Goal: Task Accomplishment & Management: Manage account settings

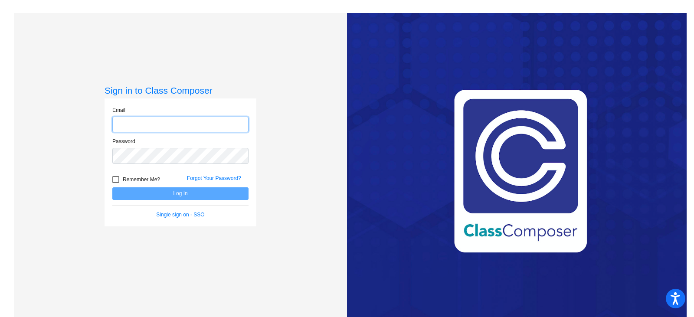
type input "[PERSON_NAME][EMAIL_ADDRESS][DOMAIN_NAME]"
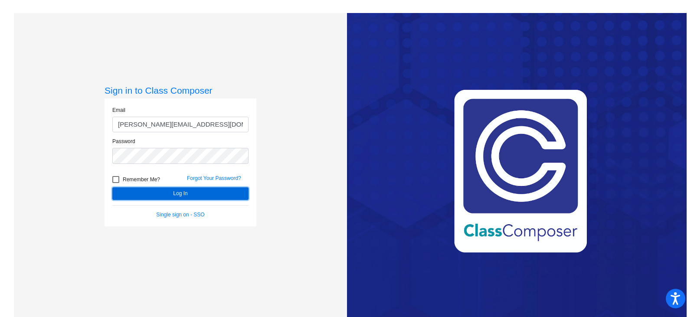
click at [215, 193] on button "Log In" at bounding box center [180, 193] width 136 height 13
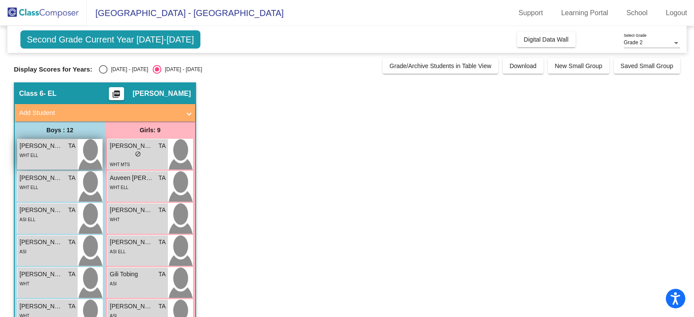
click at [68, 162] on div "[PERSON_NAME] TA lock do_not_disturb_alt WHT ELL" at bounding box center [47, 154] width 60 height 30
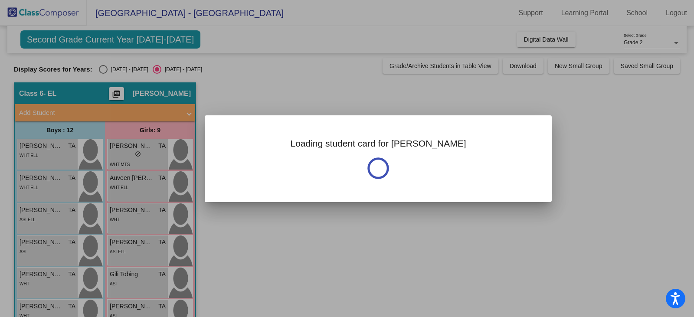
click at [276, 98] on div at bounding box center [347, 158] width 694 height 317
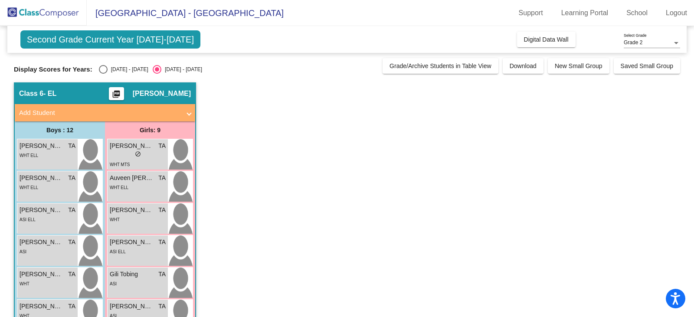
click at [103, 68] on div "Select an option" at bounding box center [103, 69] width 9 height 9
click at [103, 74] on input "[DATE] - [DATE]" at bounding box center [103, 74] width 0 height 0
radio input "true"
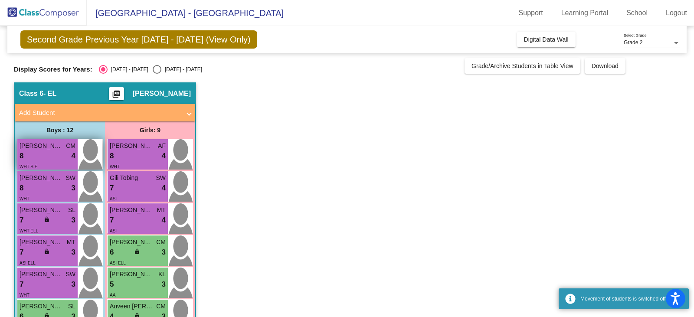
click at [57, 155] on div "8 lock do_not_disturb_alt 4" at bounding box center [48, 156] width 56 height 11
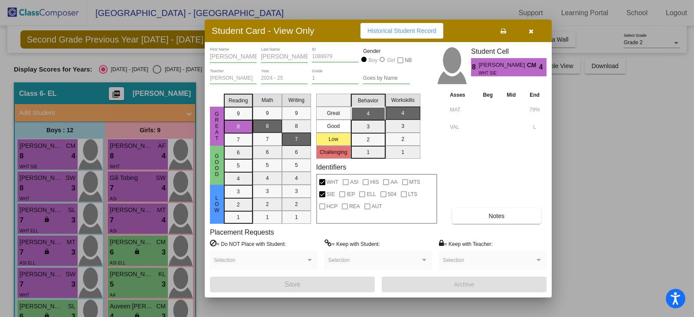
click at [536, 30] on button "button" at bounding box center [531, 31] width 28 height 16
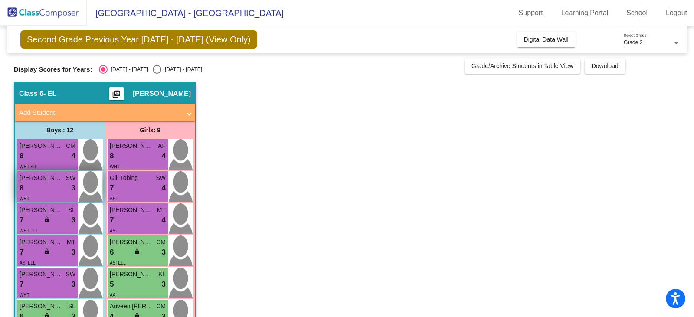
click at [56, 187] on div "8 lock do_not_disturb_alt 3" at bounding box center [48, 188] width 56 height 11
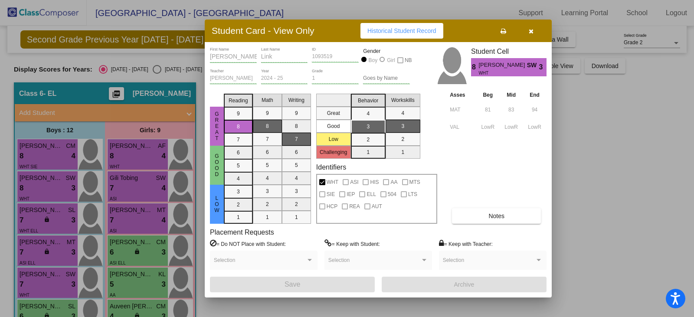
click at [535, 30] on button "button" at bounding box center [531, 31] width 28 height 16
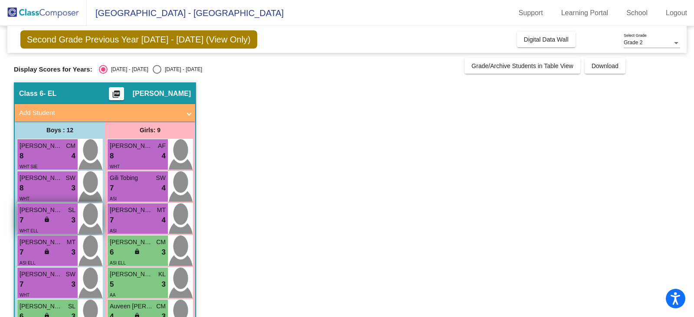
click at [50, 217] on div "lock do_not_disturb_alt" at bounding box center [48, 220] width 8 height 9
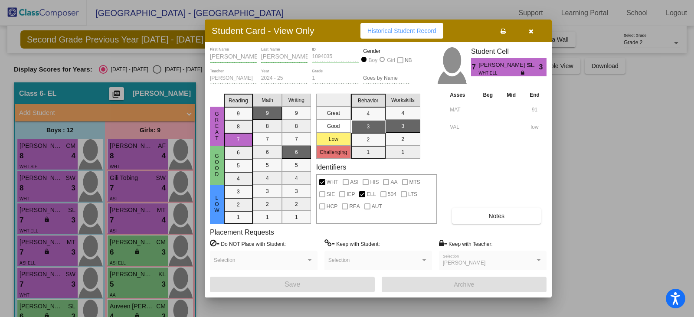
click at [488, 217] on button "Notes" at bounding box center [496, 216] width 89 height 16
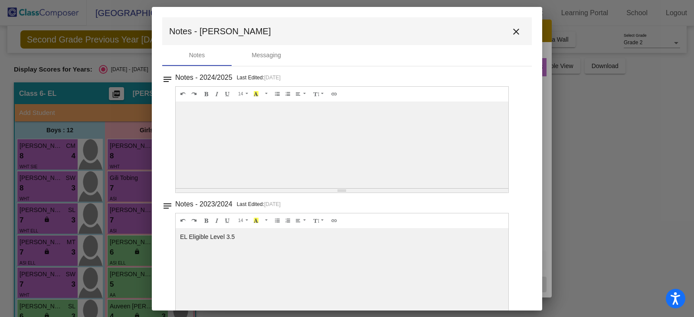
click at [512, 31] on mat-icon "close" at bounding box center [516, 31] width 10 height 10
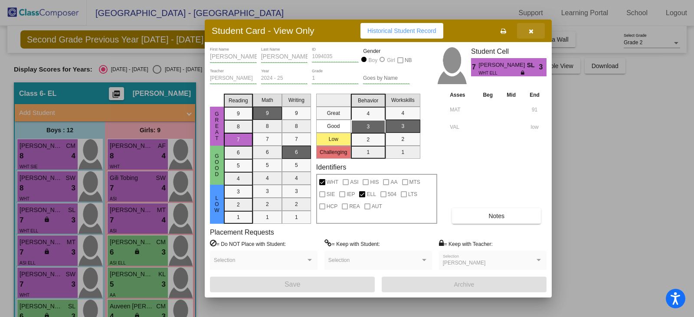
click at [531, 30] on icon "button" at bounding box center [531, 31] width 5 height 6
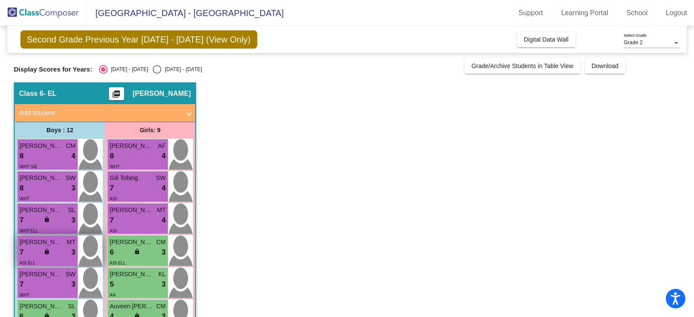
click at [59, 253] on div "7 lock do_not_disturb_alt 3" at bounding box center [48, 252] width 56 height 11
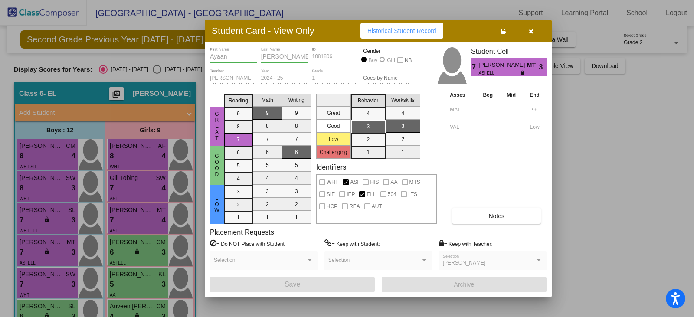
click at [482, 214] on button "Notes" at bounding box center [496, 216] width 89 height 16
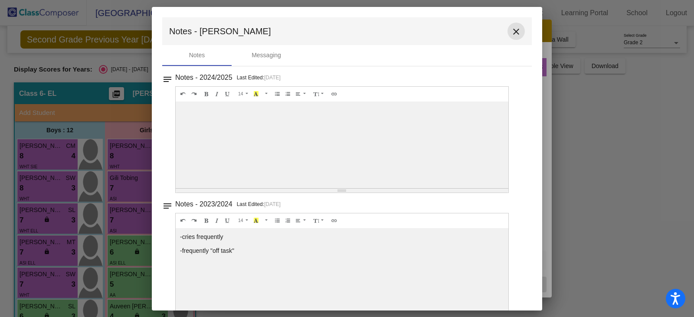
click at [511, 31] on mat-icon "close" at bounding box center [516, 31] width 10 height 10
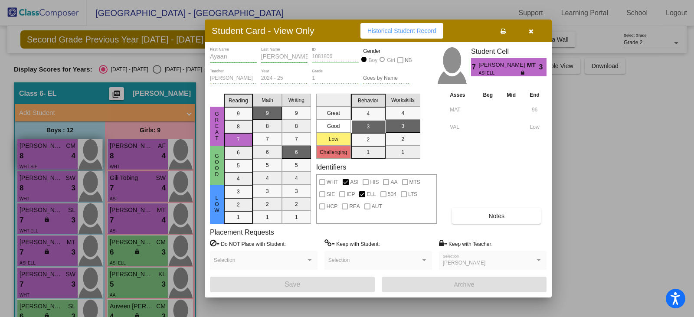
click at [70, 151] on div at bounding box center [347, 158] width 694 height 317
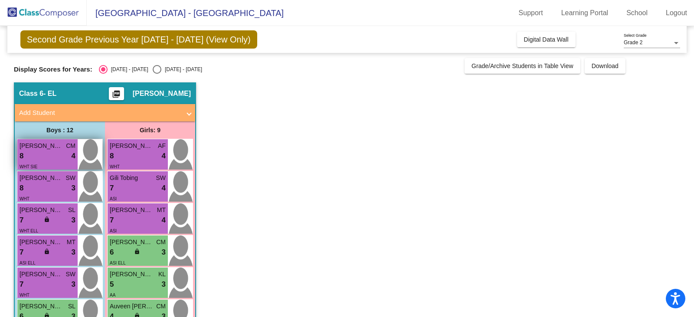
click at [70, 151] on div "8 lock do_not_disturb_alt 4" at bounding box center [48, 156] width 56 height 11
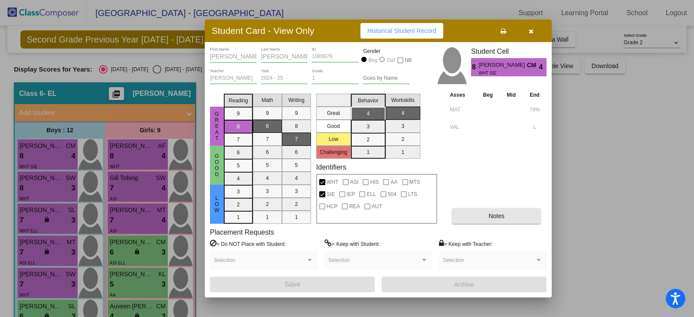
click at [469, 213] on button "Notes" at bounding box center [496, 216] width 89 height 16
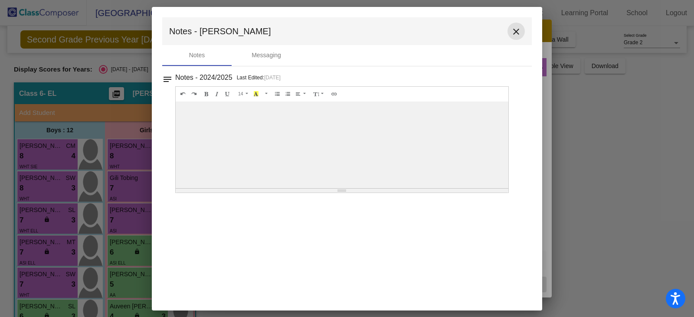
click at [513, 32] on mat-icon "close" at bounding box center [516, 31] width 10 height 10
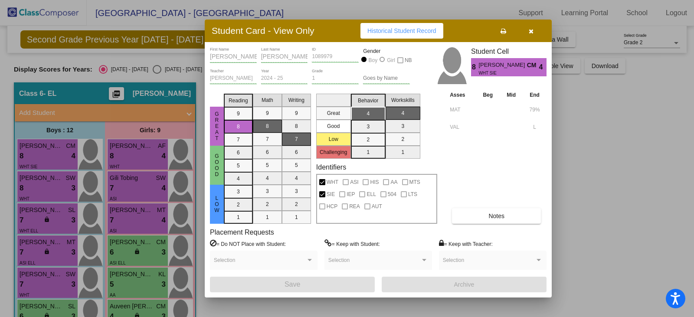
click at [69, 220] on div at bounding box center [347, 158] width 694 height 317
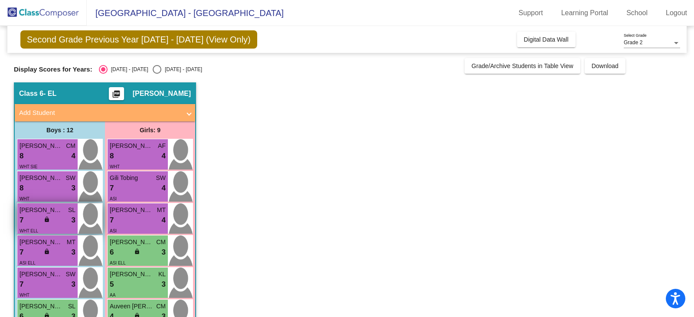
click at [30, 221] on div "7 lock do_not_disturb_alt 3" at bounding box center [48, 220] width 56 height 11
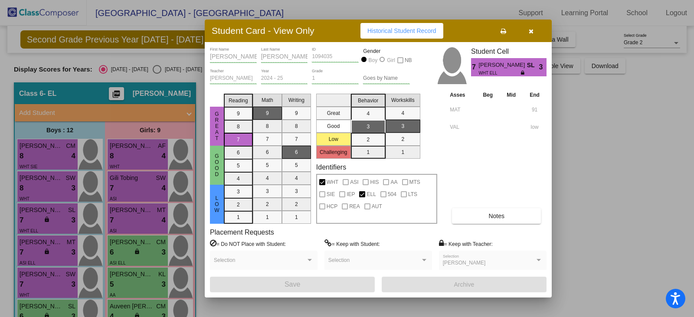
click at [490, 220] on span "Notes" at bounding box center [497, 216] width 16 height 7
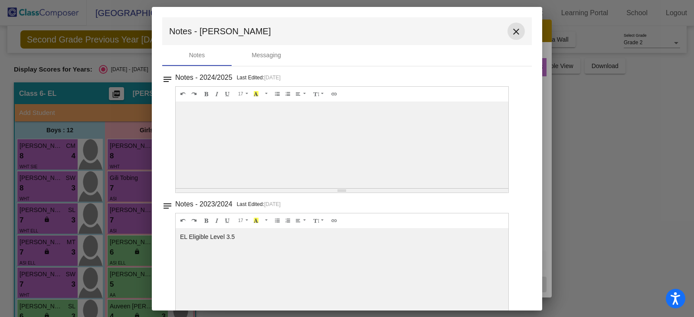
click at [511, 29] on mat-icon "close" at bounding box center [516, 31] width 10 height 10
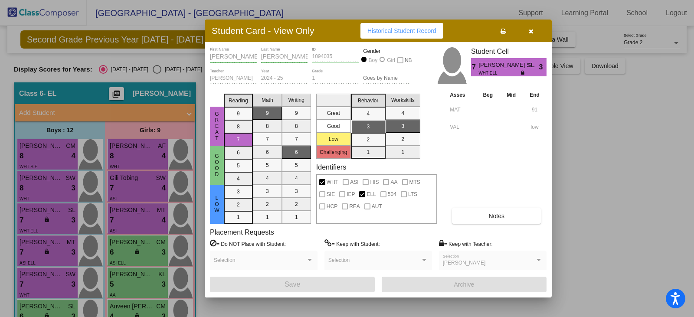
click at [529, 32] on icon "button" at bounding box center [531, 31] width 5 height 6
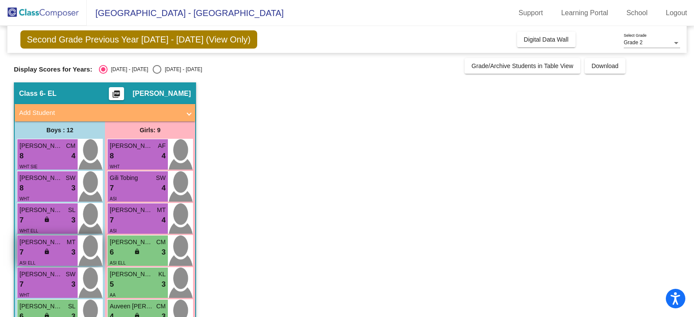
click at [35, 240] on span "[PERSON_NAME]" at bounding box center [41, 242] width 43 height 9
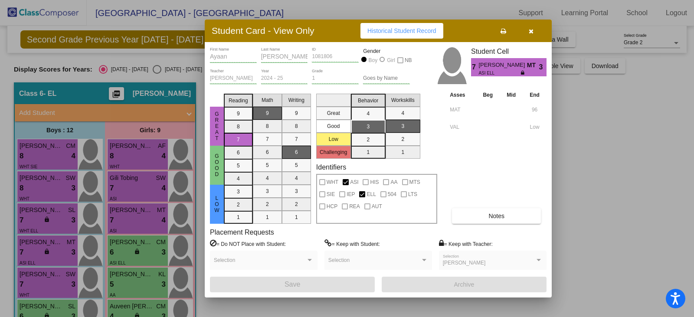
click at [39, 282] on div at bounding box center [347, 158] width 694 height 317
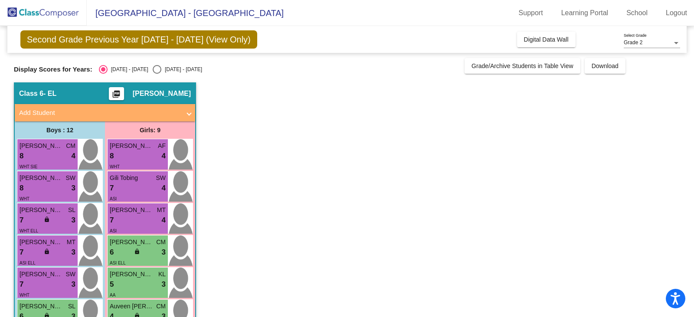
click at [39, 282] on div "7 lock do_not_disturb_alt 3" at bounding box center [48, 284] width 56 height 11
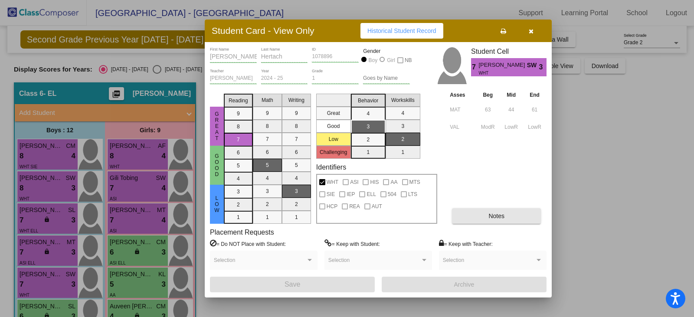
click at [471, 213] on button "Notes" at bounding box center [496, 216] width 89 height 16
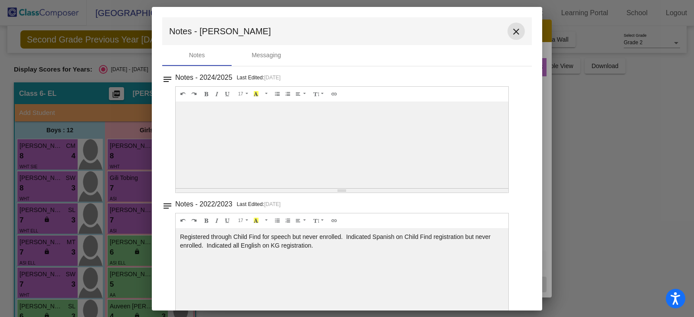
click at [513, 29] on mat-icon "close" at bounding box center [516, 31] width 10 height 10
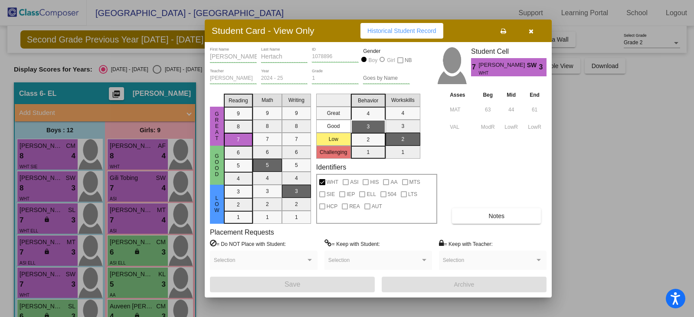
click at [531, 33] on icon "button" at bounding box center [531, 31] width 5 height 6
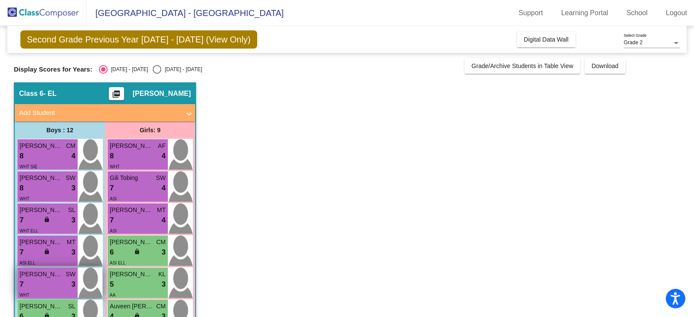
click at [50, 293] on div "WHT" at bounding box center [48, 294] width 56 height 9
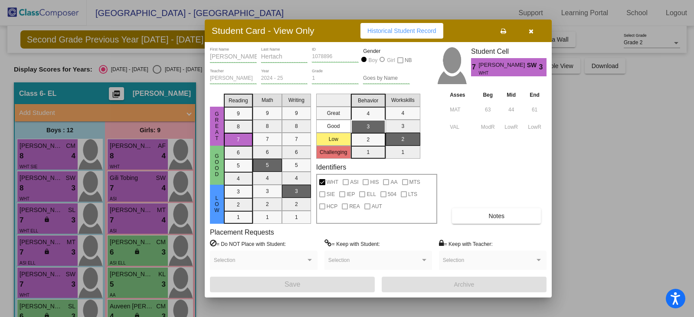
click at [534, 33] on button "button" at bounding box center [531, 31] width 28 height 16
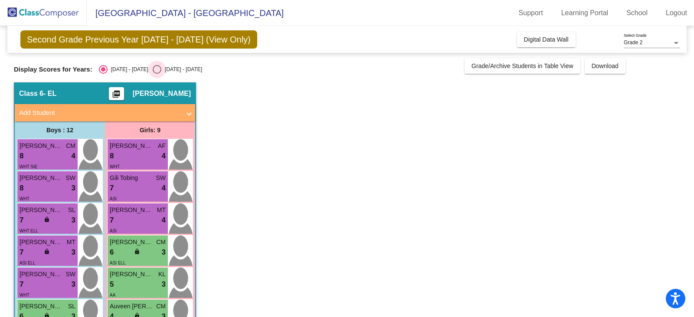
click at [153, 69] on div "Select an option" at bounding box center [157, 69] width 9 height 9
click at [157, 74] on input "[DATE] - [DATE]" at bounding box center [157, 74] width 0 height 0
radio input "true"
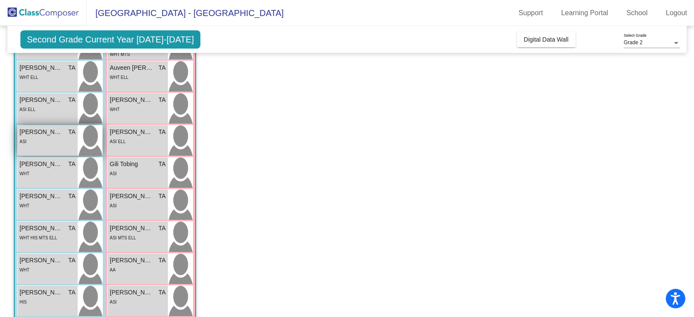
scroll to position [130, 0]
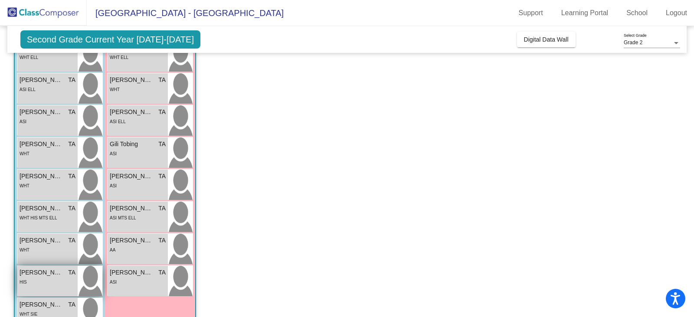
click at [46, 275] on span "[PERSON_NAME]" at bounding box center [41, 272] width 43 height 9
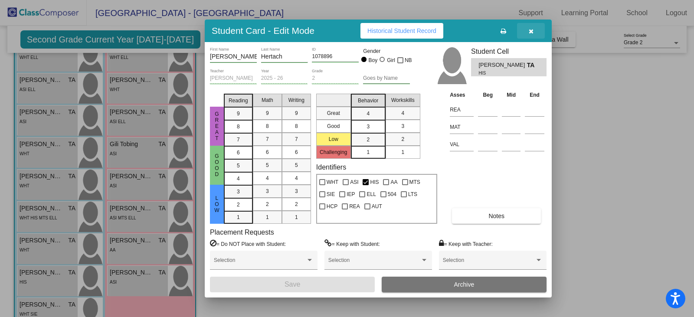
click at [528, 29] on button "button" at bounding box center [531, 31] width 28 height 16
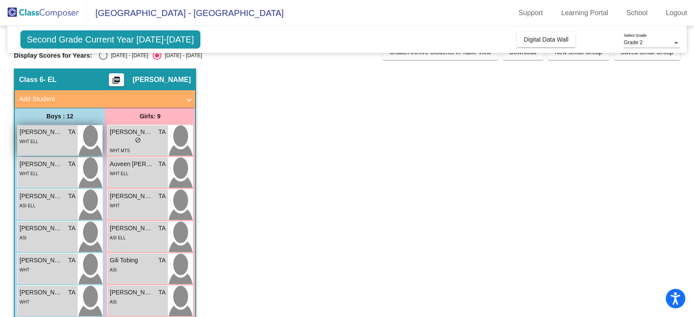
scroll to position [0, 0]
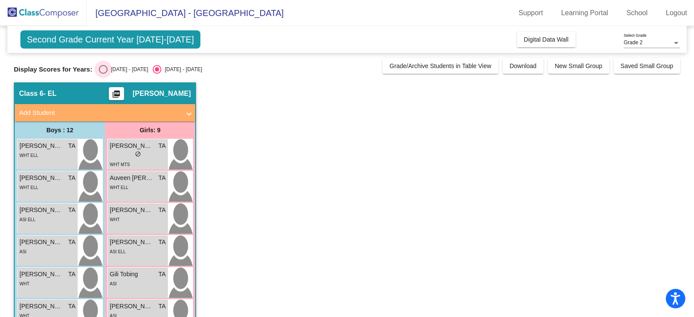
click at [102, 68] on div "Select an option" at bounding box center [103, 69] width 9 height 9
click at [103, 74] on input "[DATE] - [DATE]" at bounding box center [103, 74] width 0 height 0
radio input "true"
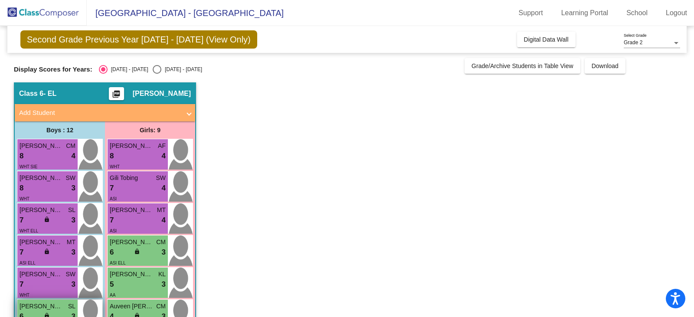
scroll to position [43, 0]
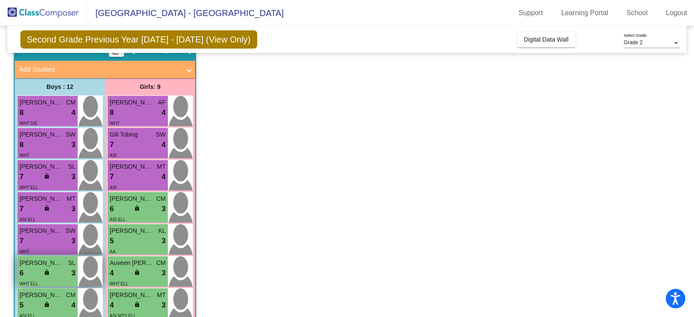
click at [43, 272] on div "6 lock do_not_disturb_alt 3" at bounding box center [48, 273] width 56 height 11
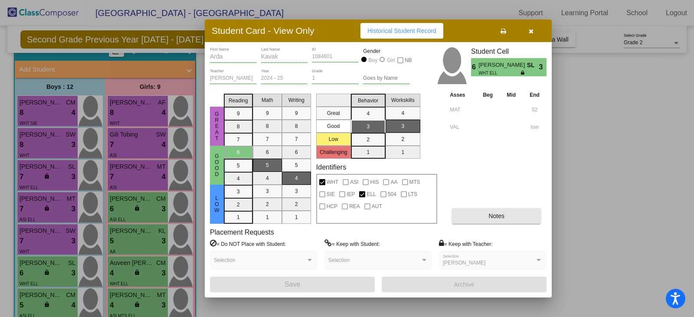
click at [494, 215] on span "Notes" at bounding box center [497, 216] width 16 height 7
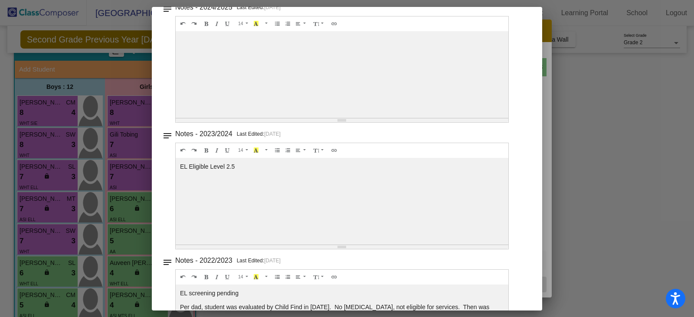
scroll to position [0, 0]
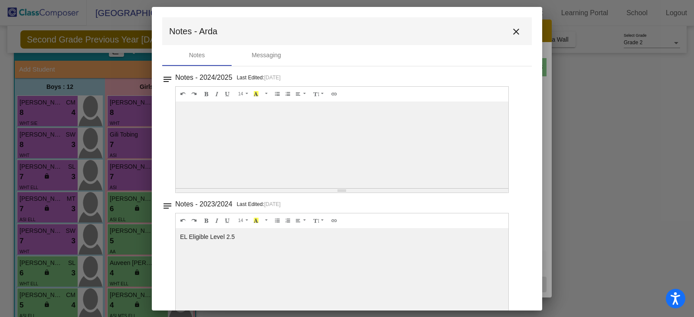
click at [511, 29] on mat-icon "close" at bounding box center [516, 31] width 10 height 10
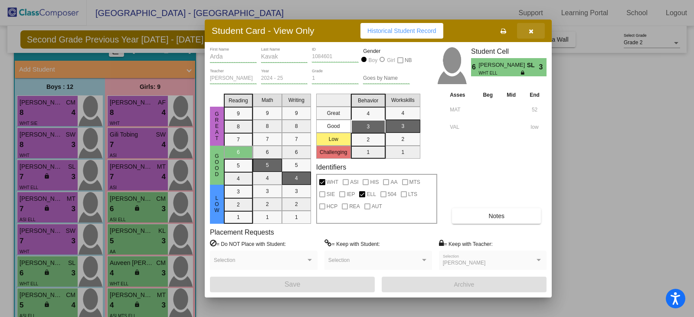
click at [534, 29] on button "button" at bounding box center [531, 31] width 28 height 16
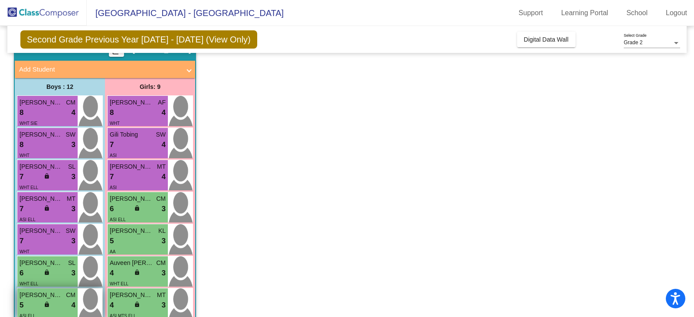
click at [33, 309] on div "5 lock do_not_disturb_alt 4" at bounding box center [48, 305] width 56 height 11
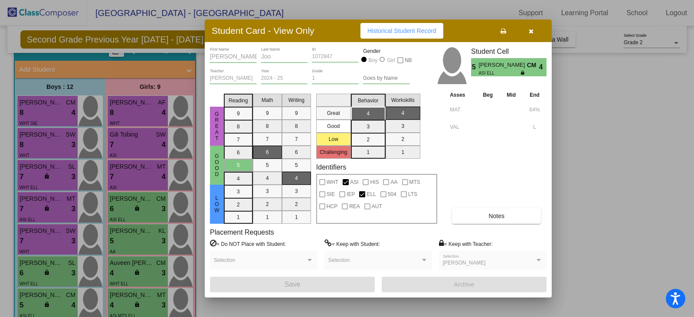
click at [53, 276] on div at bounding box center [347, 158] width 694 height 317
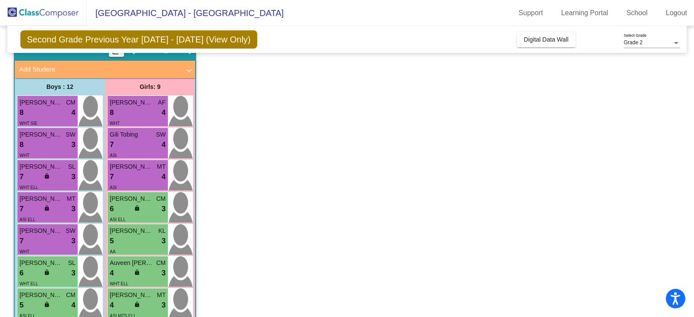
click at [53, 276] on div "6 lock do_not_disturb_alt 3" at bounding box center [48, 273] width 56 height 11
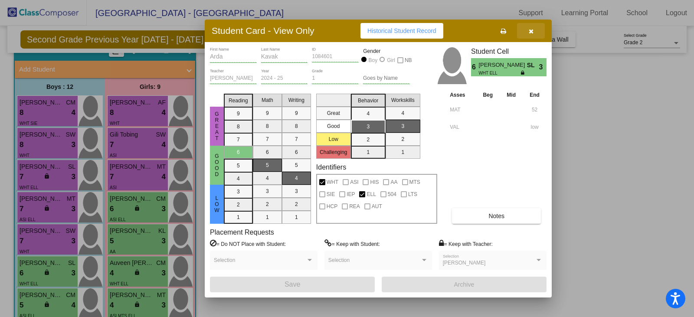
click at [527, 31] on button "button" at bounding box center [531, 31] width 28 height 16
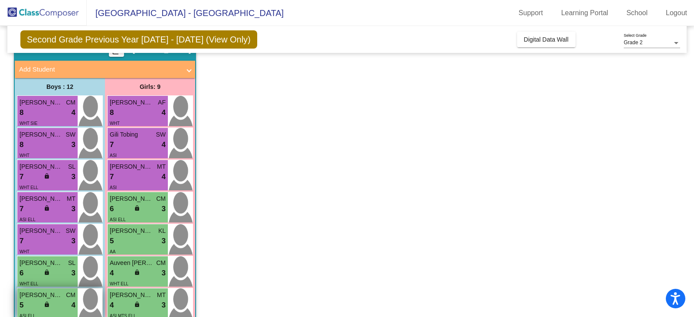
click at [31, 309] on div "5 lock do_not_disturb_alt 4" at bounding box center [48, 305] width 56 height 11
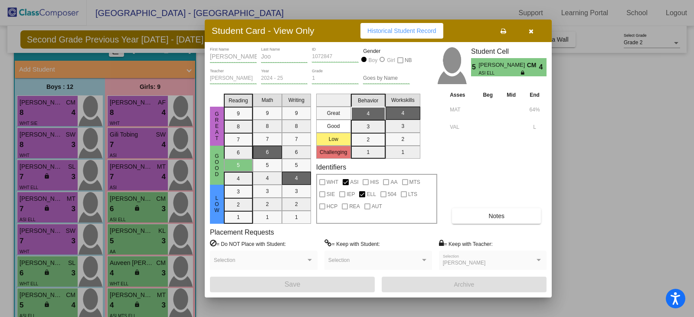
click at [489, 217] on span "Notes" at bounding box center [497, 216] width 16 height 7
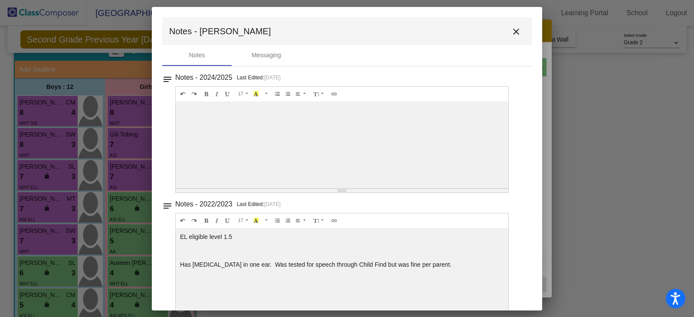
scroll to position [20, 0]
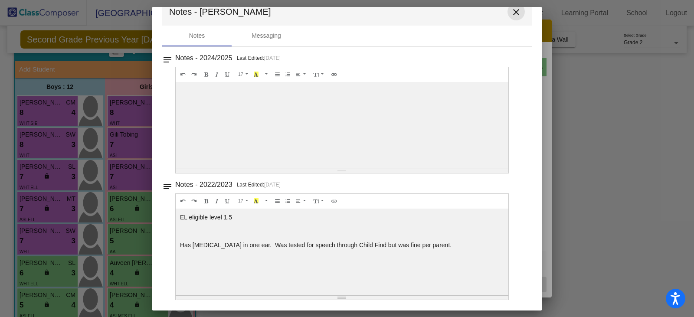
click at [511, 11] on mat-icon "close" at bounding box center [516, 12] width 10 height 10
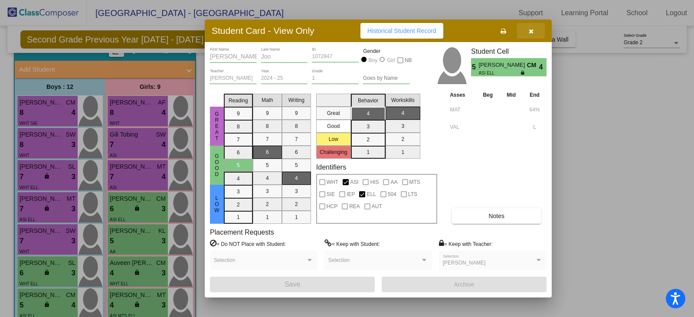
click at [533, 33] on icon "button" at bounding box center [531, 31] width 5 height 6
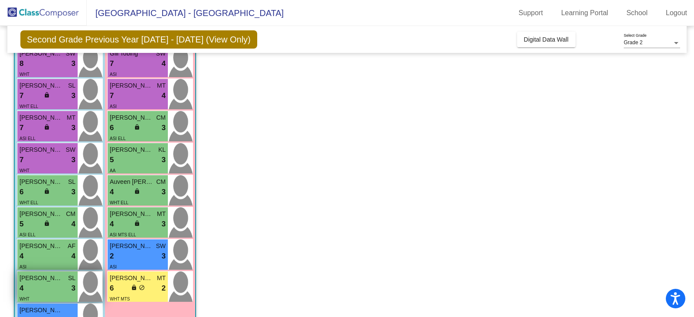
scroll to position [130, 0]
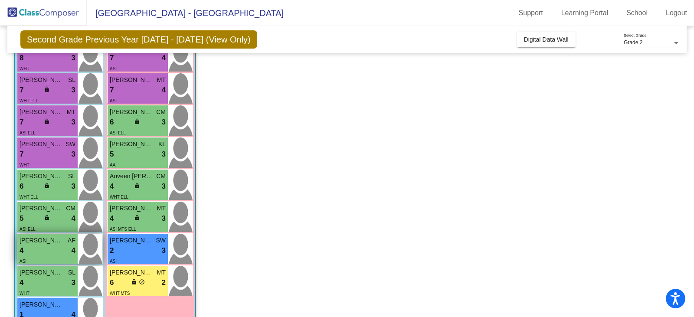
click at [48, 246] on div "4 lock do_not_disturb_alt 4" at bounding box center [48, 250] width 56 height 11
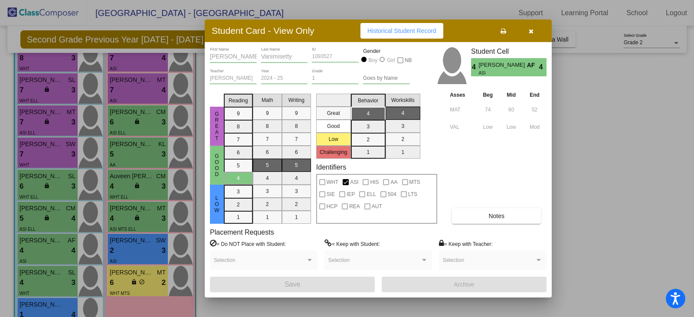
click at [496, 218] on span "Notes" at bounding box center [497, 216] width 16 height 7
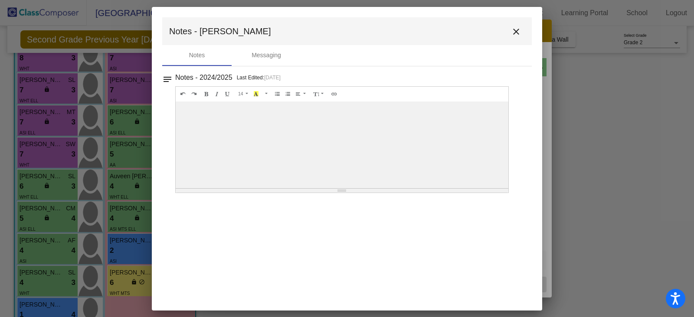
click at [511, 24] on button "close" at bounding box center [516, 31] width 17 height 17
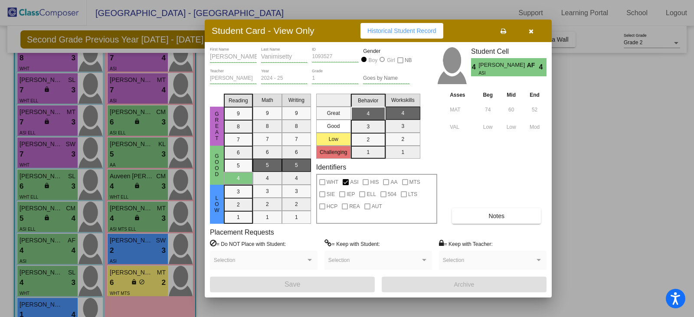
click at [533, 35] on button "button" at bounding box center [531, 31] width 28 height 16
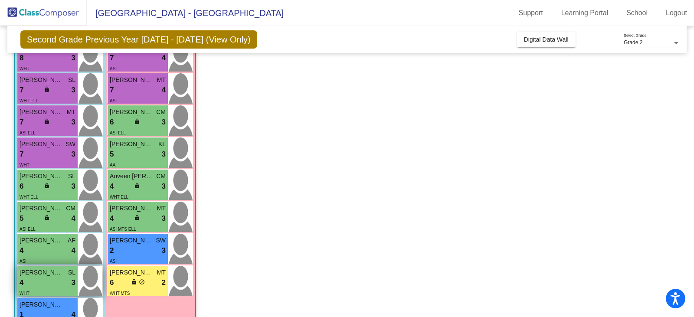
click at [54, 286] on div "4 lock do_not_disturb_alt 3" at bounding box center [48, 282] width 56 height 11
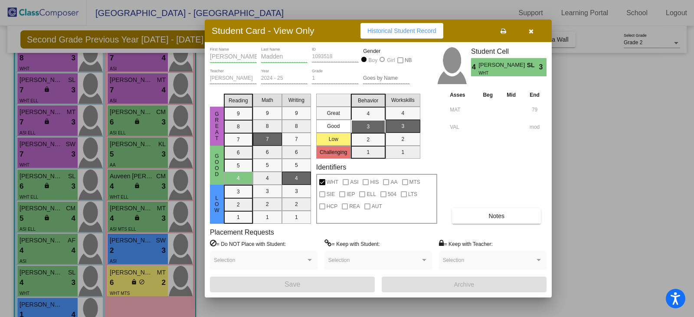
click at [498, 215] on span "Notes" at bounding box center [497, 216] width 16 height 7
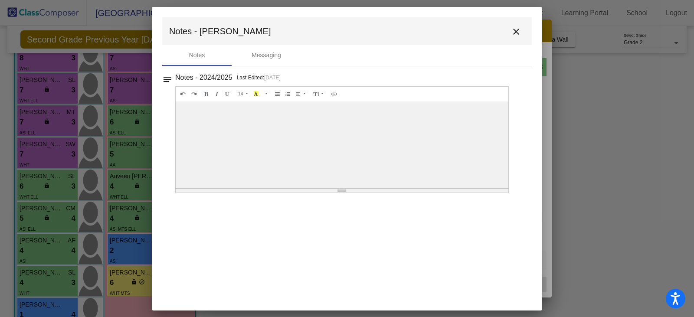
click at [520, 29] on mat-icon "close" at bounding box center [516, 31] width 10 height 10
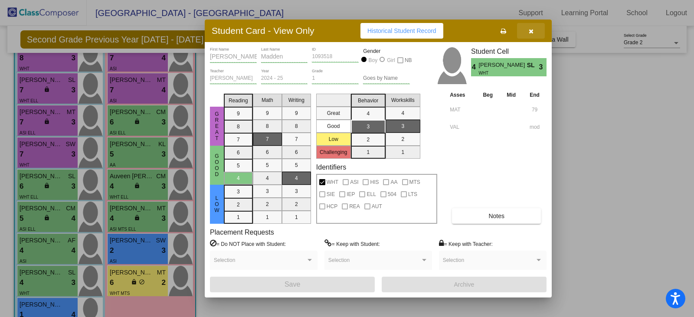
click at [530, 31] on icon "button" at bounding box center [531, 31] width 5 height 6
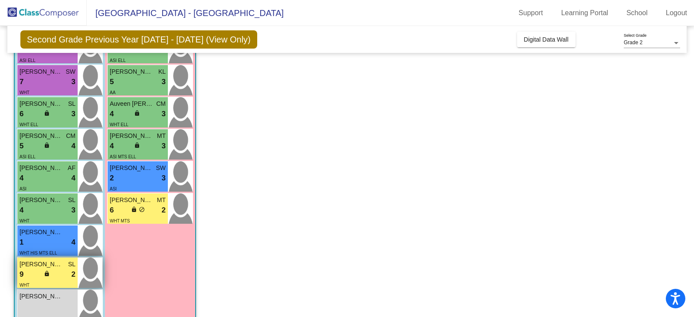
scroll to position [221, 0]
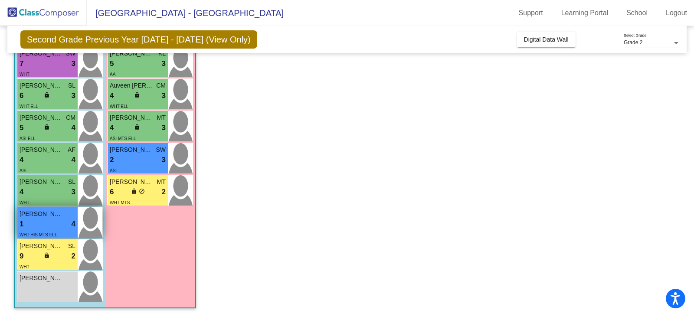
click at [59, 221] on div "1 lock do_not_disturb_alt 4" at bounding box center [48, 224] width 56 height 11
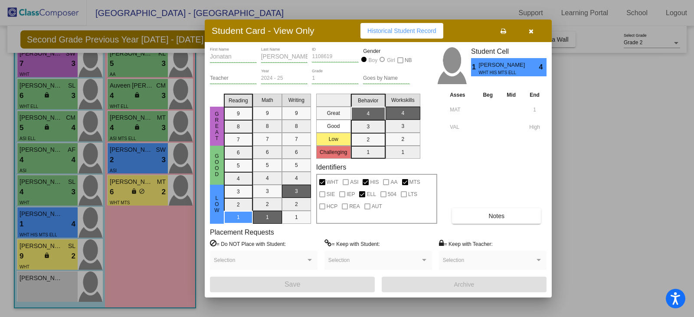
click at [532, 31] on icon "button" at bounding box center [531, 31] width 5 height 6
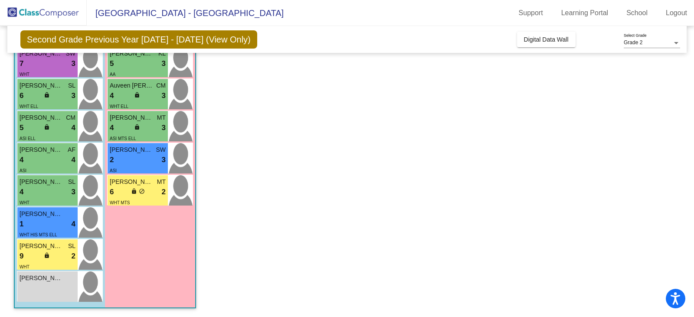
scroll to position [0, 0]
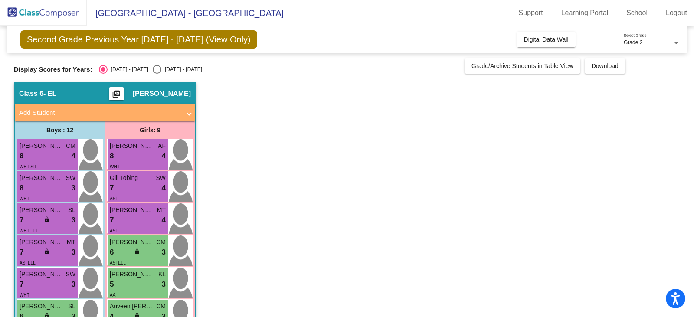
click at [146, 74] on div "Second Grade Previous Year [DATE] - [DATE] (View Only) Add, Move, or Retain Stu…" at bounding box center [347, 282] width 667 height 512
click at [153, 70] on div "Select an option" at bounding box center [157, 69] width 9 height 9
click at [157, 74] on input "[DATE] - [DATE]" at bounding box center [157, 74] width 0 height 0
radio input "true"
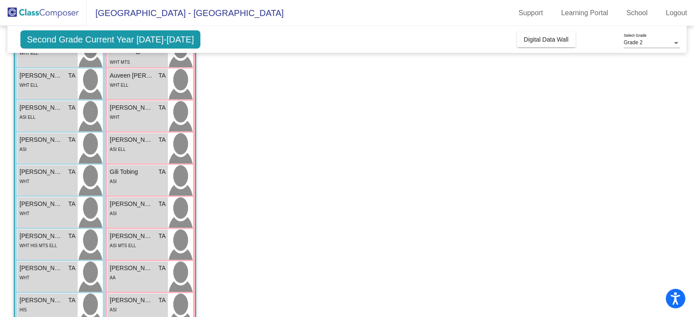
scroll to position [91, 0]
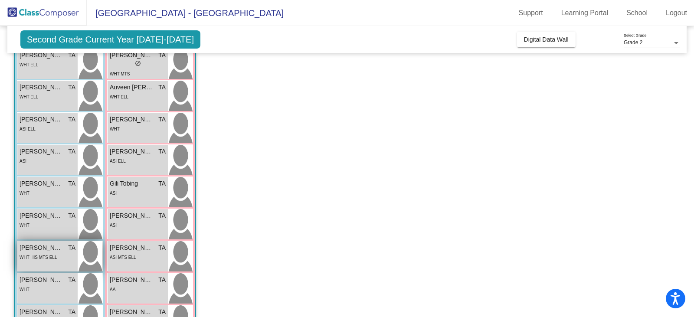
click at [50, 267] on div "[PERSON_NAME] [PERSON_NAME] lock do_not_disturb_alt WHT HIS MTS ELL" at bounding box center [47, 256] width 60 height 30
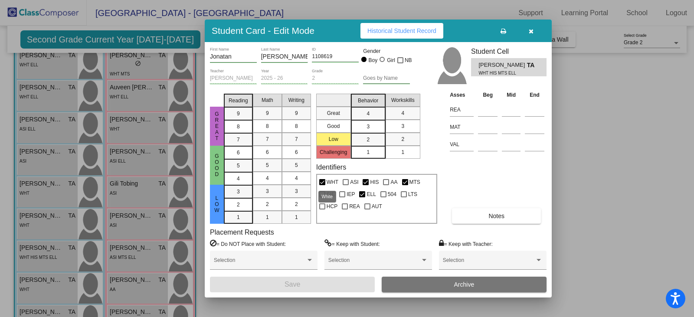
click at [324, 182] on div at bounding box center [322, 182] width 6 height 6
click at [322, 185] on input "WHT" at bounding box center [322, 185] width 0 height 0
checkbox input "false"
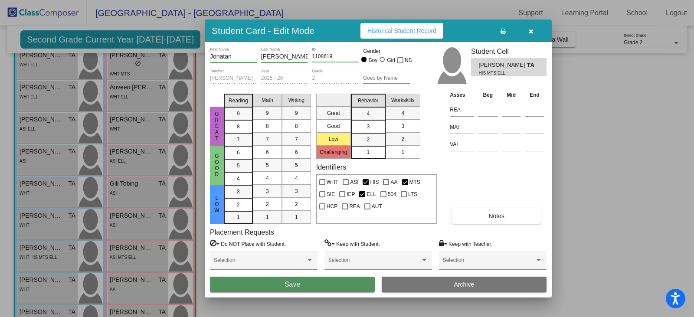
click at [354, 286] on button "Save" at bounding box center [292, 285] width 165 height 16
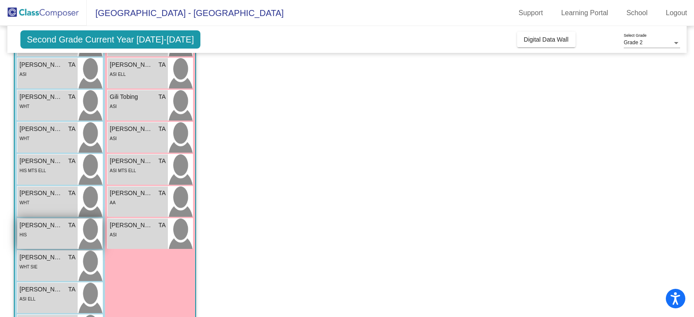
scroll to position [221, 0]
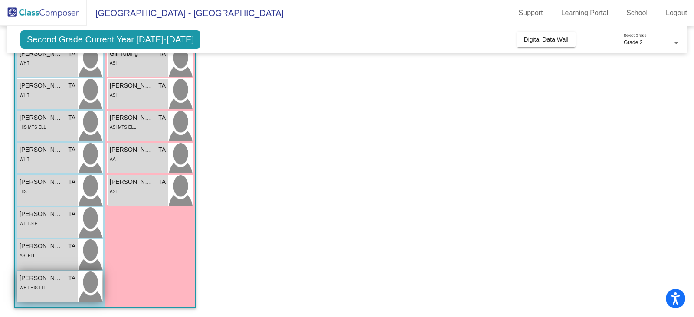
click at [53, 288] on div "WHT HIS ELL" at bounding box center [48, 287] width 56 height 9
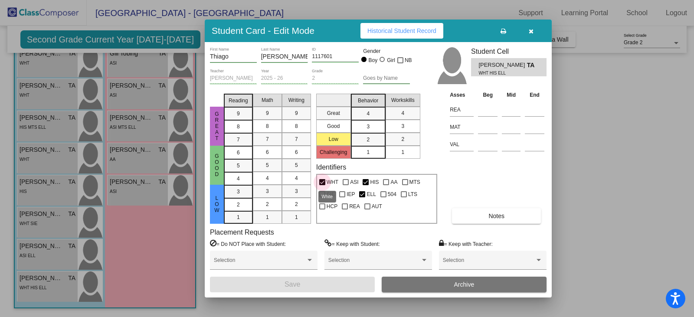
click at [321, 181] on div at bounding box center [322, 182] width 6 height 6
click at [322, 185] on input "WHT" at bounding box center [322, 185] width 0 height 0
checkbox input "false"
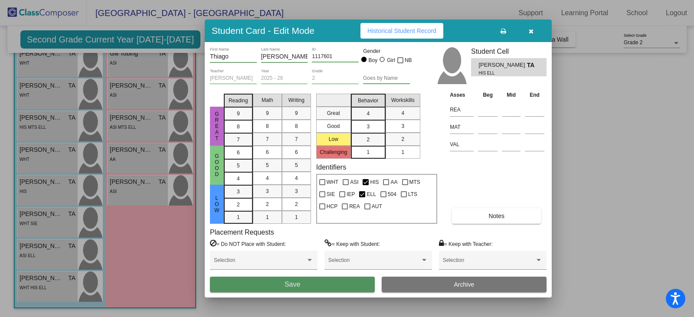
click at [338, 281] on button "Save" at bounding box center [292, 285] width 165 height 16
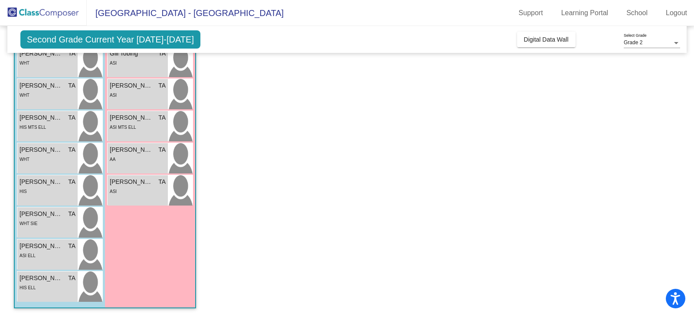
scroll to position [0, 0]
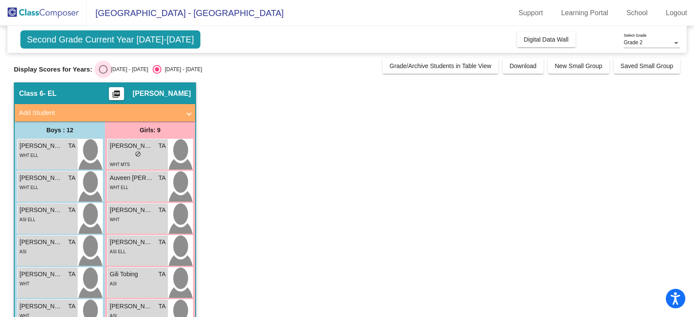
click at [102, 71] on div "Select an option" at bounding box center [103, 69] width 9 height 9
click at [103, 74] on input "[DATE] - [DATE]" at bounding box center [103, 74] width 0 height 0
radio input "true"
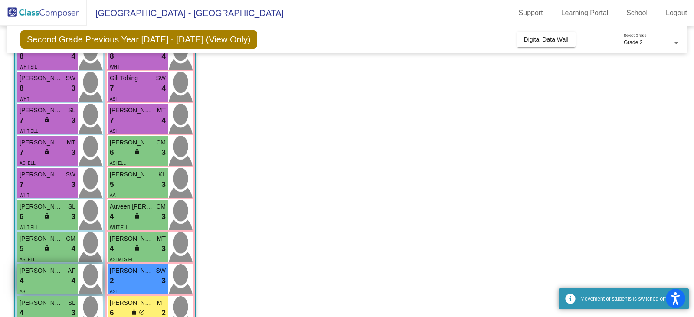
scroll to position [217, 0]
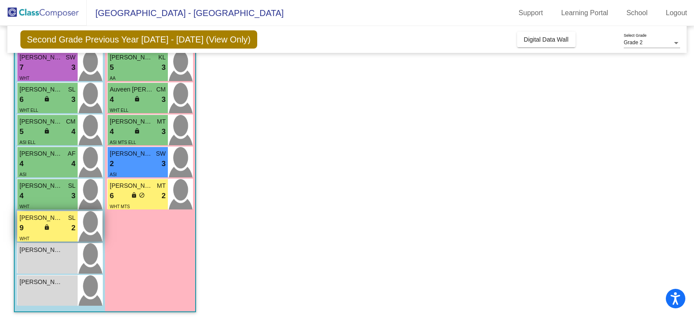
click at [38, 226] on div "9 lock do_not_disturb_alt 2" at bounding box center [48, 228] width 56 height 11
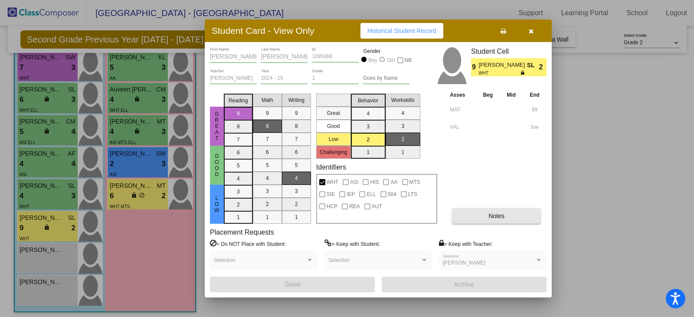
click at [516, 216] on button "Notes" at bounding box center [496, 216] width 89 height 16
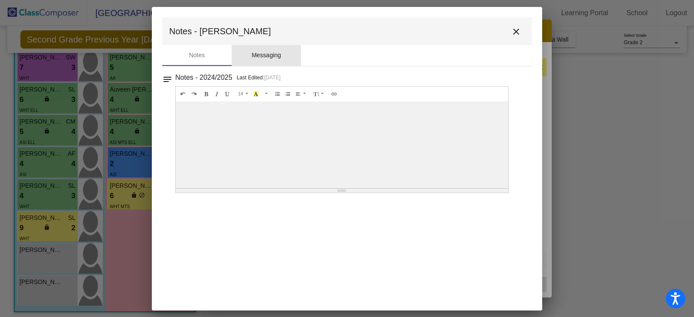
click at [280, 56] on div "Messaging" at bounding box center [267, 55] width 30 height 9
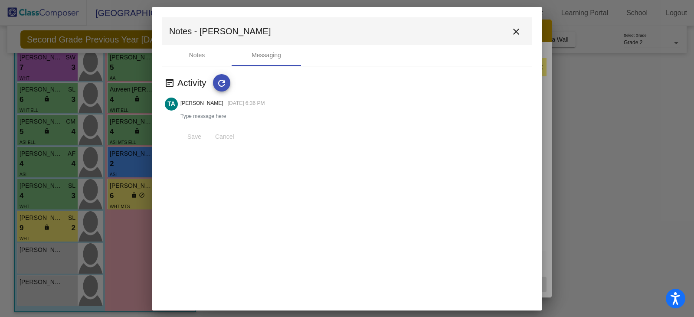
click at [513, 30] on mat-icon "close" at bounding box center [516, 31] width 10 height 10
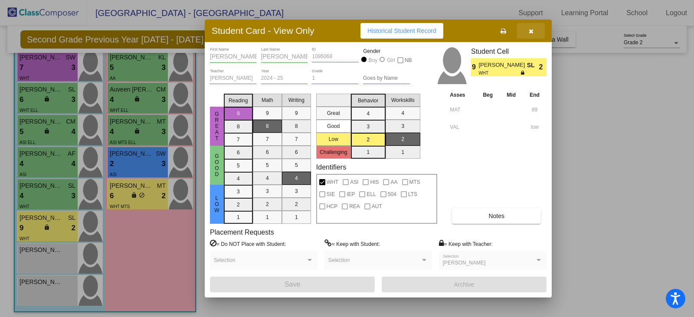
click at [533, 27] on span "button" at bounding box center [531, 30] width 5 height 7
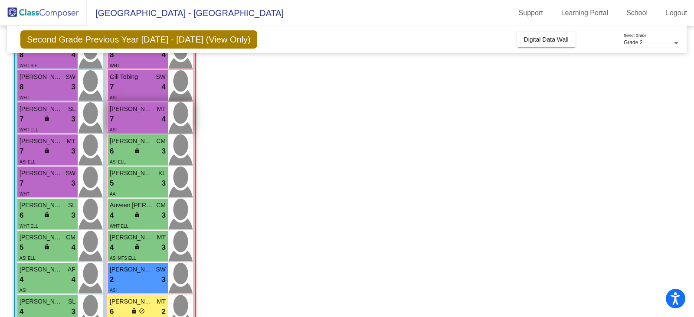
scroll to position [221, 0]
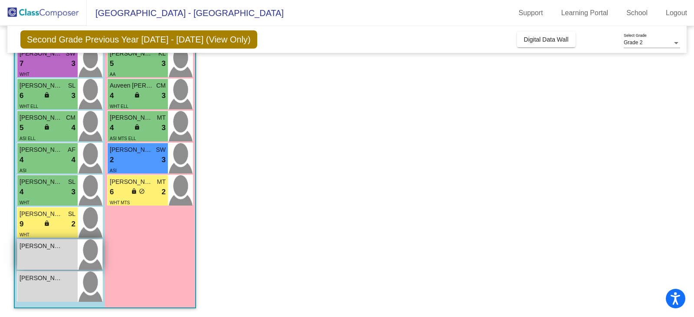
click at [60, 259] on div "[PERSON_NAME] lock do_not_disturb_alt" at bounding box center [47, 255] width 60 height 30
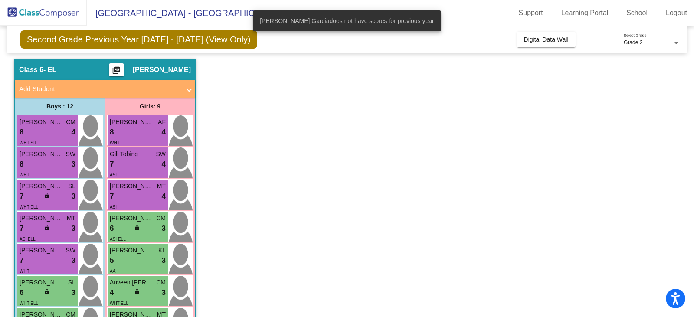
scroll to position [0, 0]
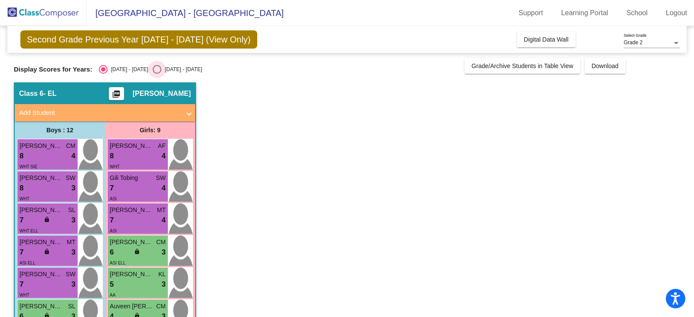
click at [153, 67] on div "Select an option" at bounding box center [157, 69] width 9 height 9
click at [157, 74] on input "[DATE] - [DATE]" at bounding box center [157, 74] width 0 height 0
radio input "true"
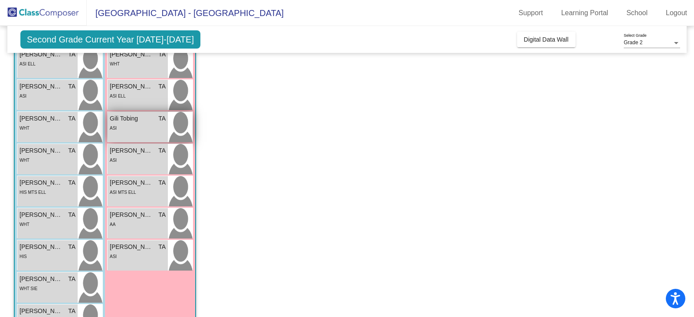
scroll to position [217, 0]
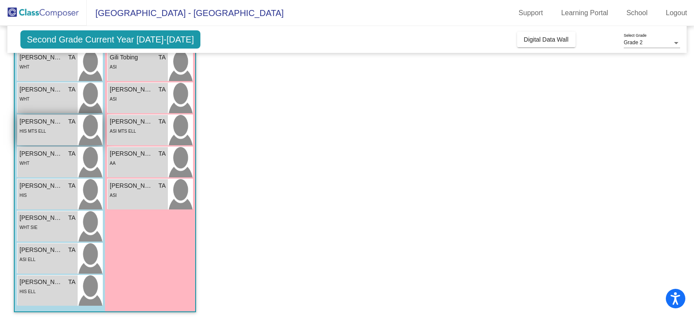
click at [56, 133] on div "HIS MTS ELL" at bounding box center [48, 130] width 56 height 9
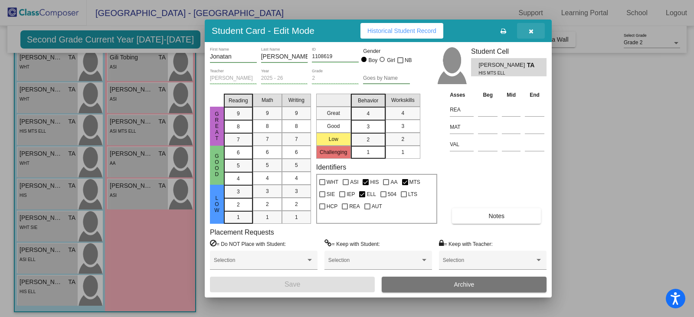
click at [533, 34] on icon "button" at bounding box center [531, 31] width 5 height 6
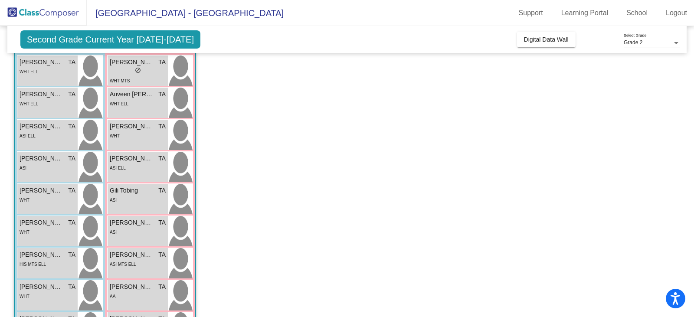
scroll to position [0, 0]
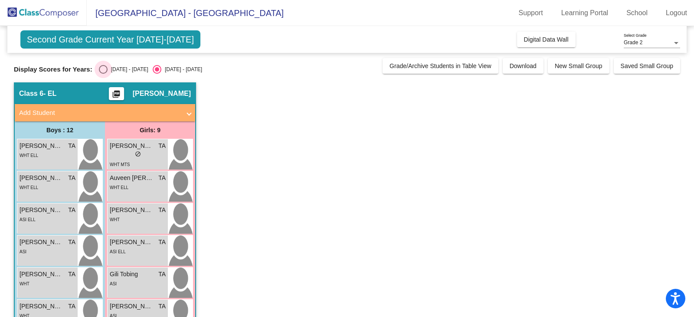
click at [102, 72] on div "Select an option" at bounding box center [103, 69] width 9 height 9
click at [103, 74] on input "[DATE] - [DATE]" at bounding box center [103, 74] width 0 height 0
radio input "true"
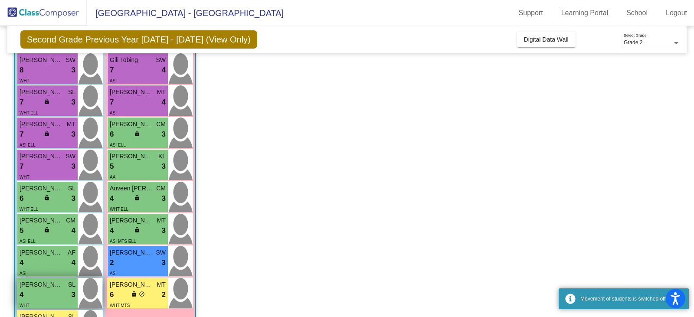
scroll to position [221, 0]
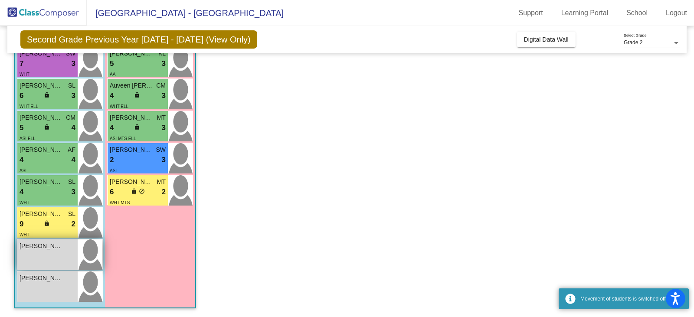
click at [31, 260] on div "[PERSON_NAME] lock do_not_disturb_alt" at bounding box center [47, 255] width 60 height 30
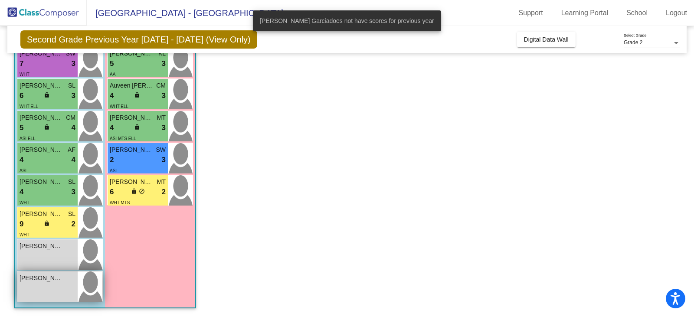
click at [34, 286] on div "[PERSON_NAME] lock do_not_disturb_alt" at bounding box center [47, 287] width 60 height 30
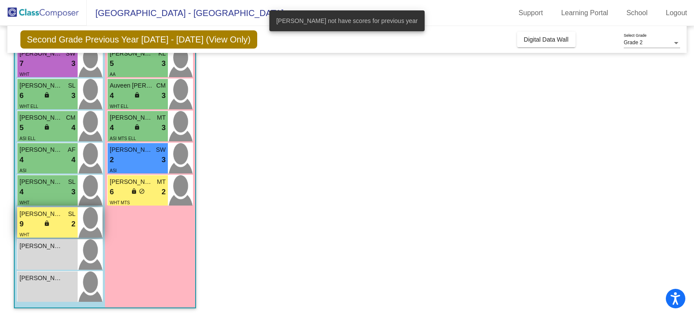
click at [53, 209] on div "[PERSON_NAME] SL 9 lock do_not_disturb_alt 2 WHT" at bounding box center [47, 222] width 60 height 30
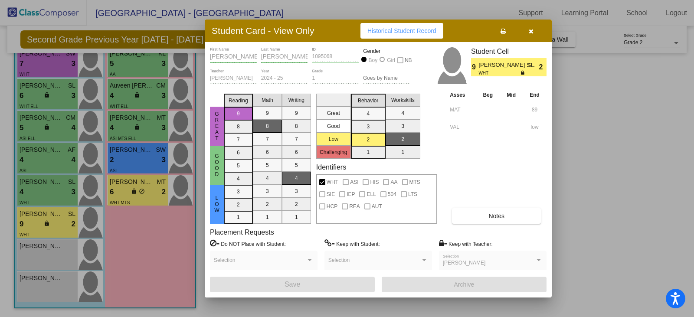
click at [535, 29] on button "button" at bounding box center [531, 31] width 28 height 16
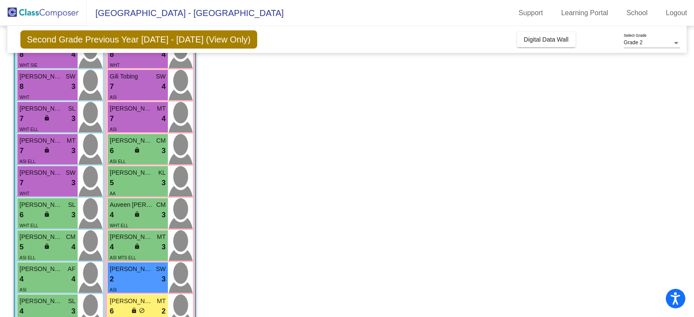
scroll to position [0, 0]
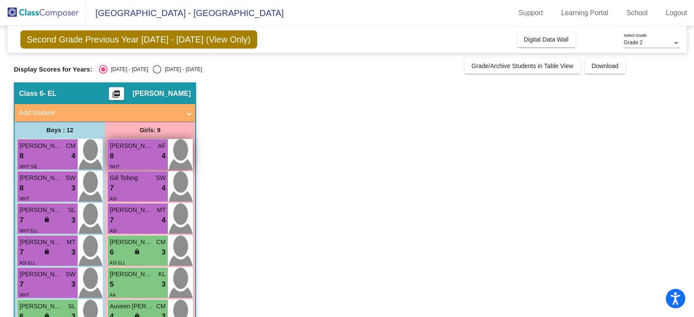
click at [149, 149] on span "[PERSON_NAME]" at bounding box center [131, 145] width 43 height 9
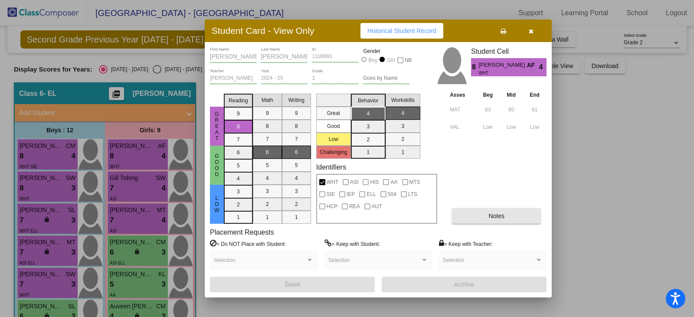
click at [493, 217] on span "Notes" at bounding box center [497, 216] width 16 height 7
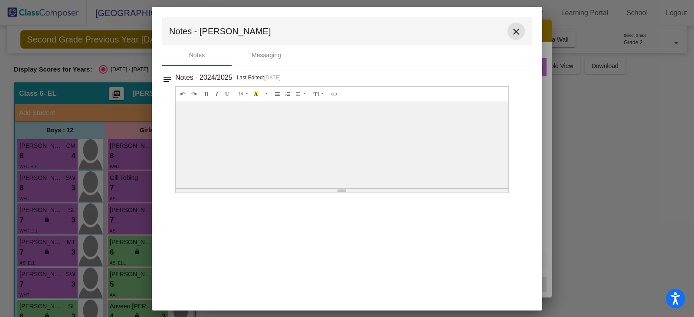
click at [513, 33] on mat-icon "close" at bounding box center [516, 31] width 10 height 10
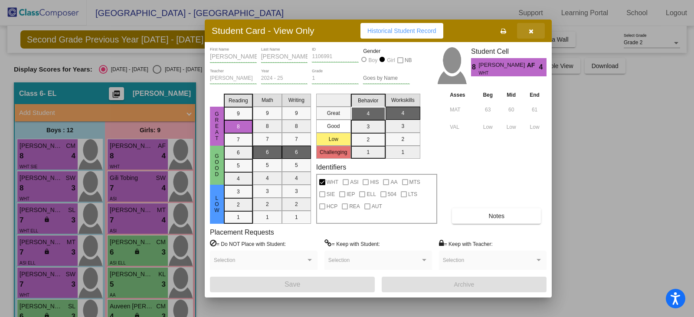
click at [536, 30] on button "button" at bounding box center [531, 31] width 28 height 16
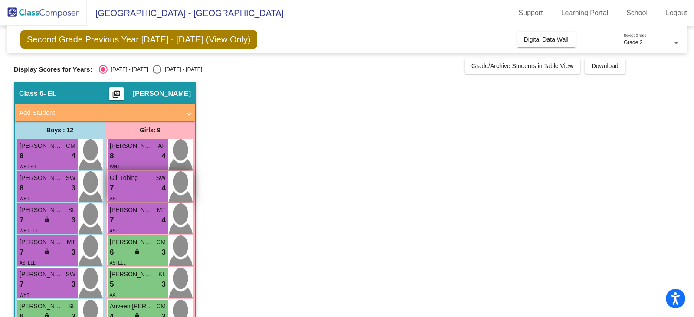
click at [137, 188] on div "7 lock do_not_disturb_alt 4" at bounding box center [138, 188] width 56 height 11
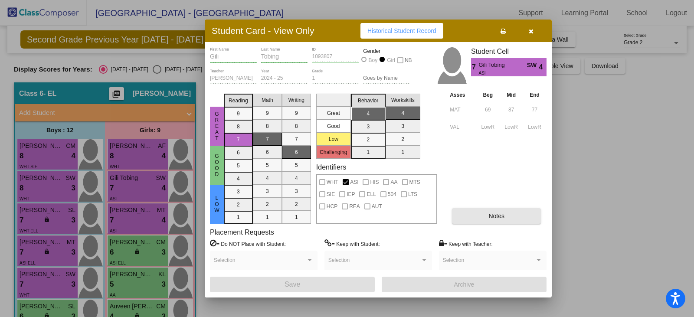
click at [508, 220] on button "Notes" at bounding box center [496, 216] width 89 height 16
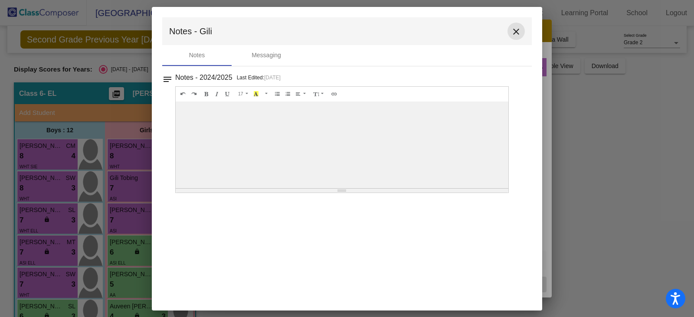
click at [516, 36] on mat-icon "close" at bounding box center [516, 31] width 10 height 10
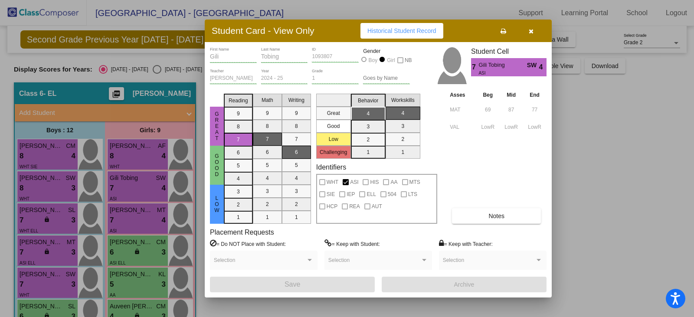
click at [529, 31] on icon "button" at bounding box center [531, 31] width 5 height 6
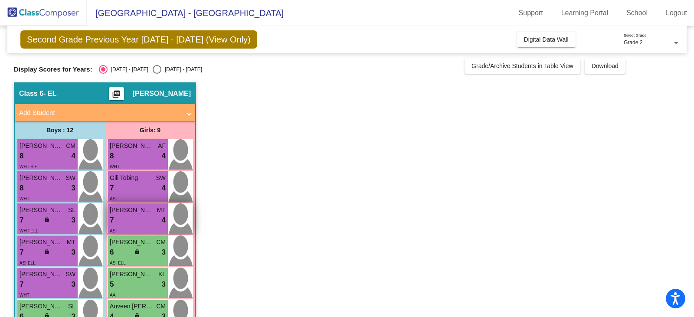
click at [114, 216] on span "7" at bounding box center [112, 220] width 4 height 11
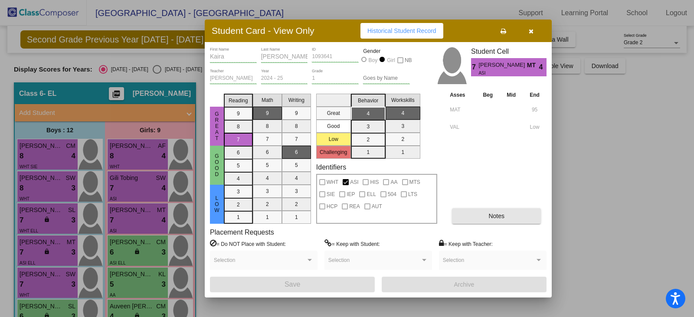
click at [474, 215] on button "Notes" at bounding box center [496, 216] width 89 height 16
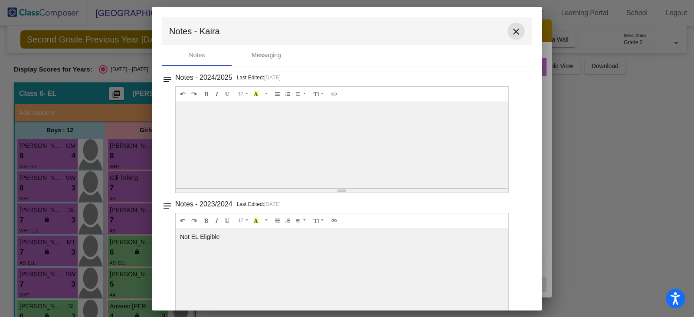
click at [508, 31] on button "close" at bounding box center [516, 31] width 17 height 17
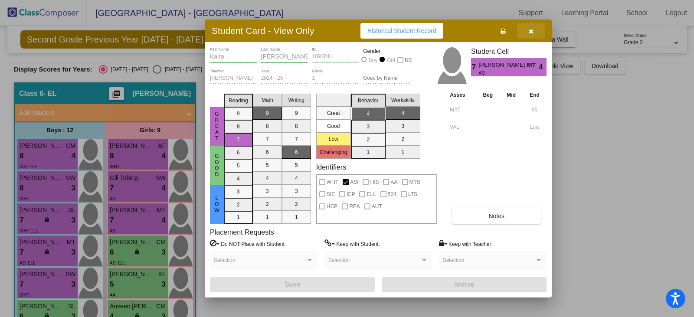
click at [533, 32] on icon "button" at bounding box center [531, 31] width 5 height 6
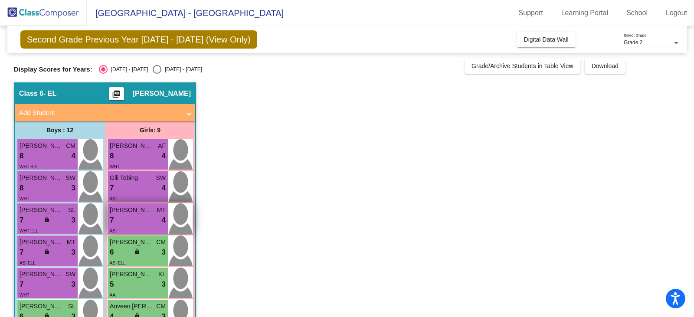
click at [130, 221] on div "7 lock do_not_disturb_alt 4" at bounding box center [138, 220] width 56 height 11
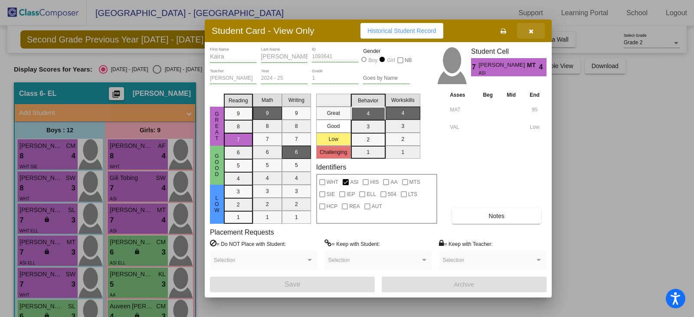
click at [534, 30] on button "button" at bounding box center [531, 31] width 28 height 16
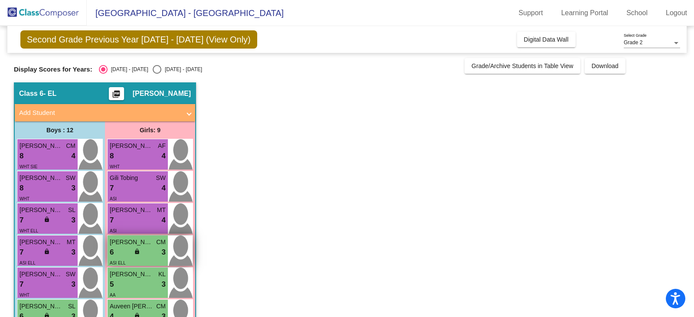
click at [138, 254] on span "lock" at bounding box center [137, 252] width 6 height 6
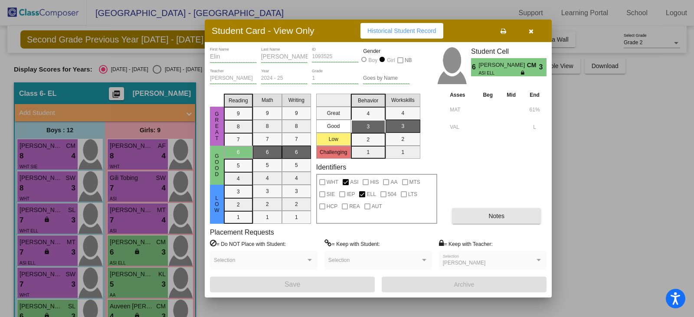
click at [471, 220] on button "Notes" at bounding box center [496, 216] width 89 height 16
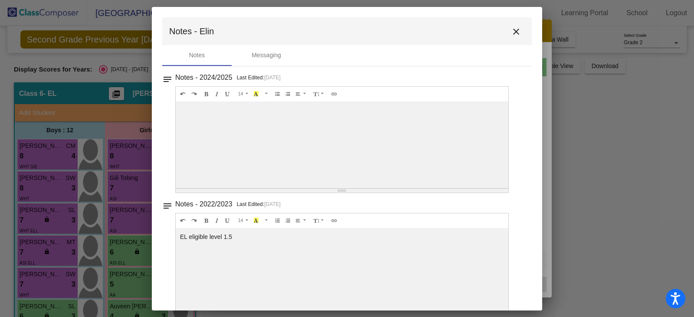
scroll to position [20, 0]
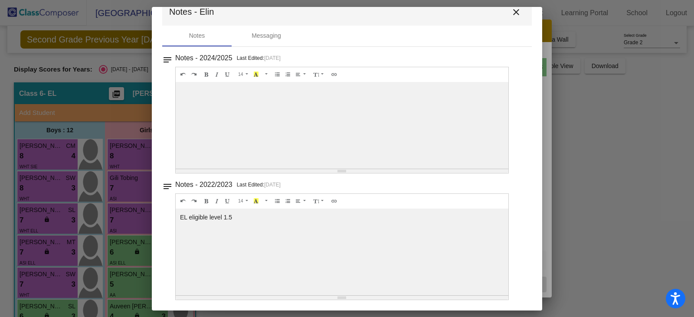
click at [512, 12] on mat-icon "close" at bounding box center [516, 12] width 10 height 10
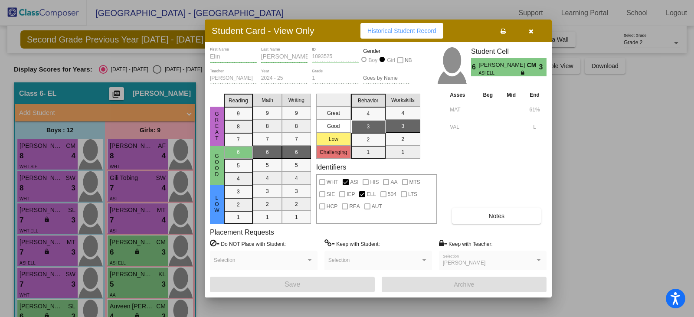
click at [532, 34] on icon "button" at bounding box center [531, 31] width 5 height 6
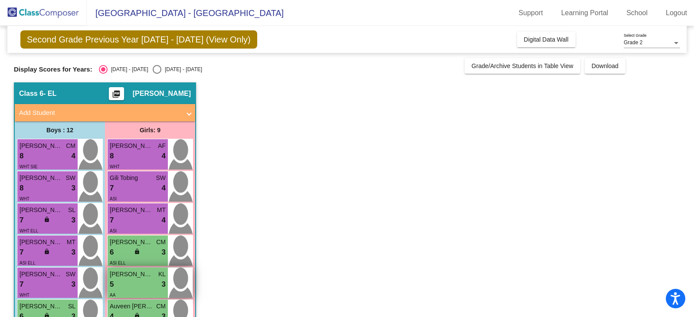
click at [120, 298] on div "AA" at bounding box center [138, 294] width 56 height 9
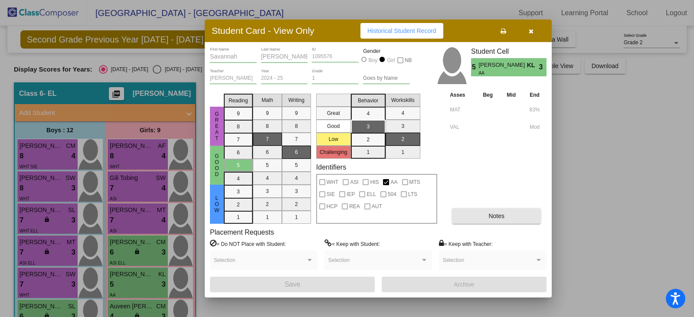
click at [497, 218] on span "Notes" at bounding box center [497, 216] width 16 height 7
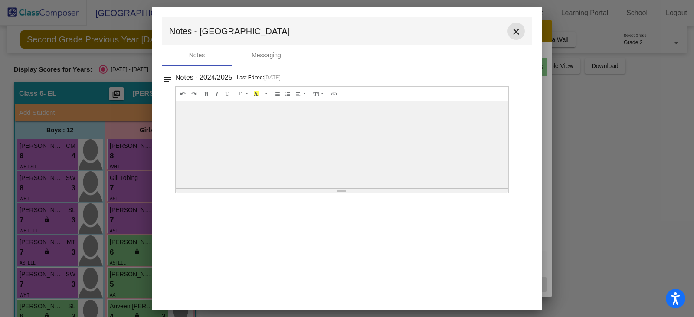
click at [516, 33] on mat-icon "close" at bounding box center [516, 31] width 10 height 10
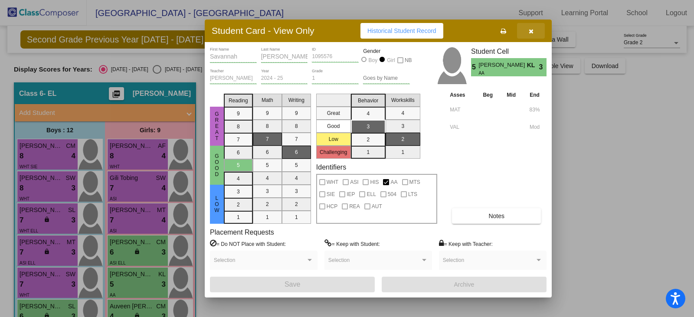
click at [529, 33] on icon "button" at bounding box center [531, 31] width 5 height 6
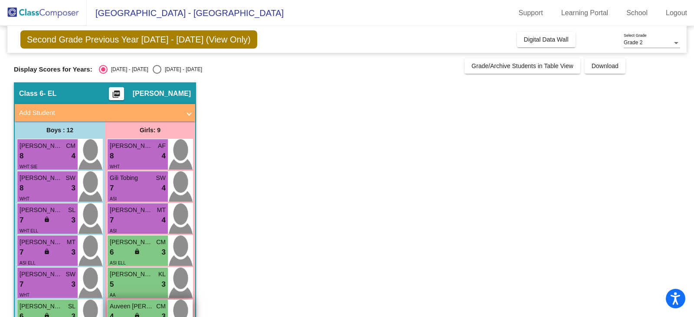
click at [131, 311] on span "Auveen [PERSON_NAME] [PERSON_NAME]" at bounding box center [131, 306] width 43 height 9
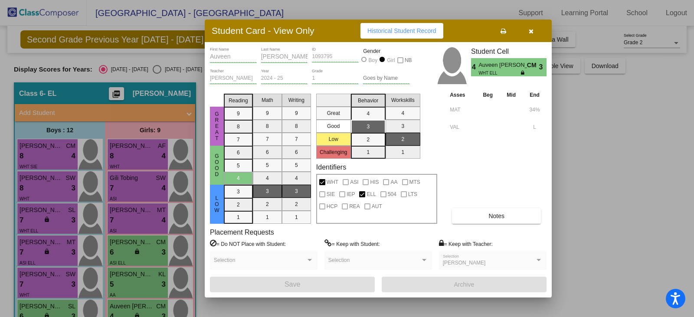
click at [505, 221] on button "Notes" at bounding box center [496, 216] width 89 height 16
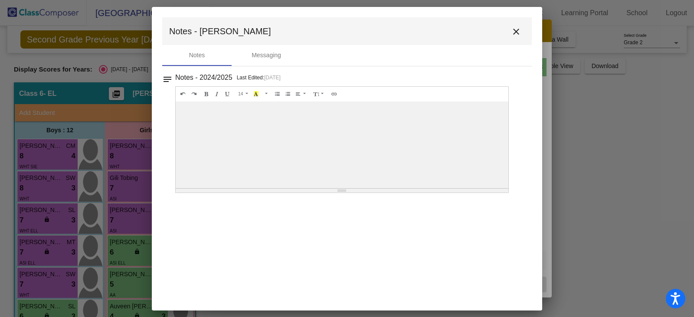
click at [517, 36] on mat-icon "close" at bounding box center [516, 31] width 10 height 10
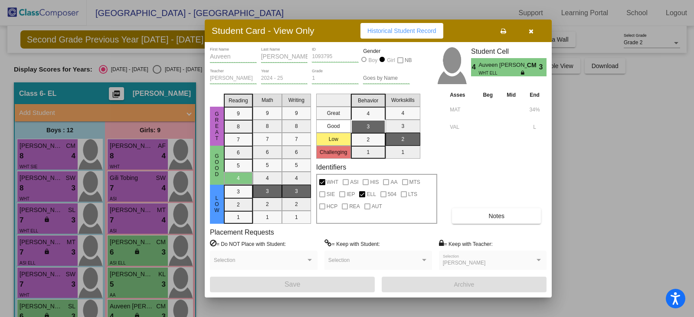
click at [537, 30] on button "button" at bounding box center [531, 31] width 28 height 16
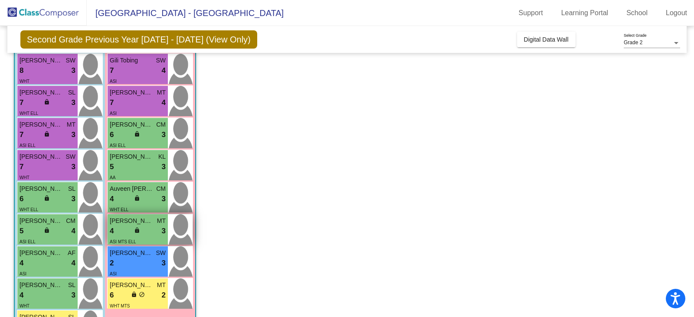
scroll to position [130, 0]
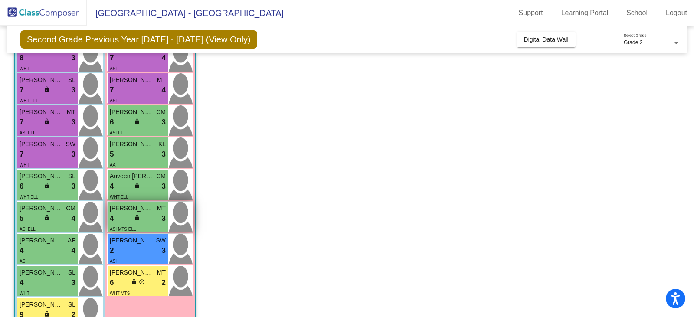
click at [145, 231] on div "ASI MTS ELL" at bounding box center [138, 228] width 56 height 9
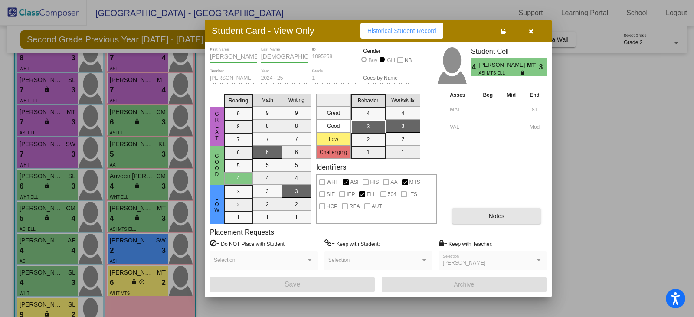
click at [484, 216] on button "Notes" at bounding box center [496, 216] width 89 height 16
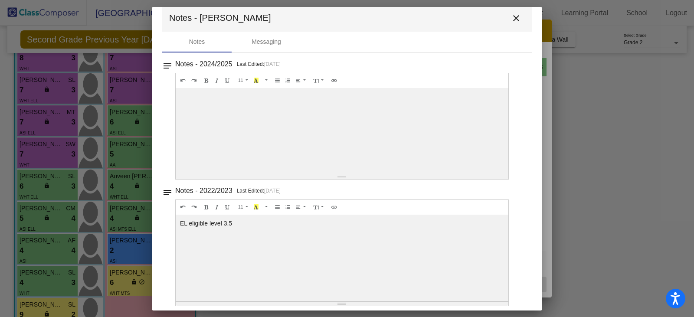
scroll to position [20, 0]
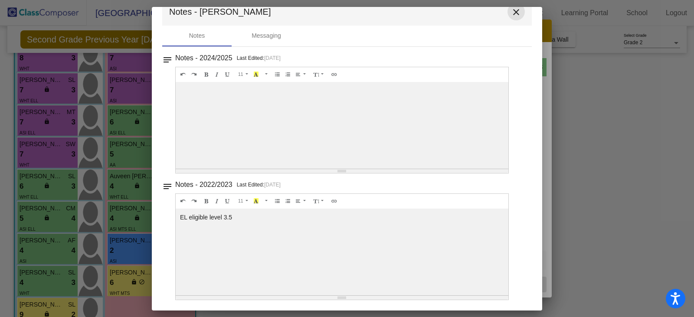
click at [515, 7] on mat-icon "close" at bounding box center [516, 12] width 10 height 10
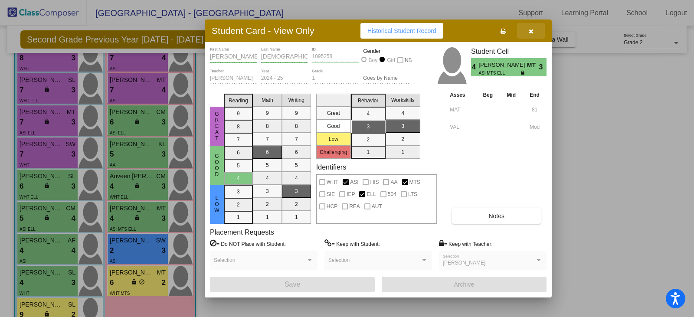
click at [536, 27] on button "button" at bounding box center [531, 31] width 28 height 16
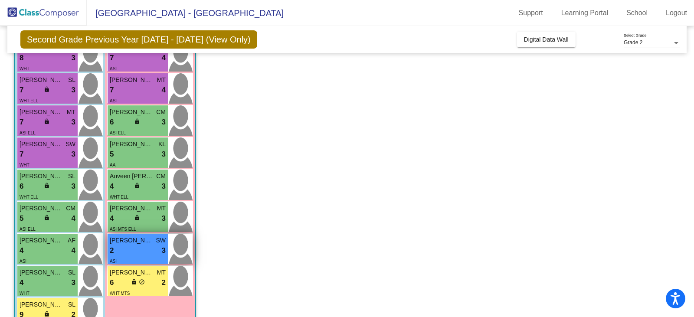
click at [144, 244] on span "[PERSON_NAME]" at bounding box center [131, 240] width 43 height 9
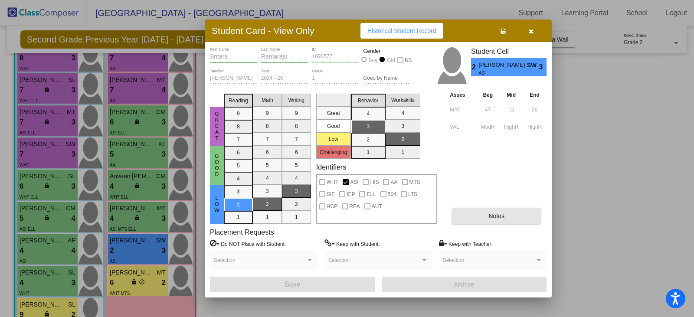
click at [539, 217] on button "Notes" at bounding box center [496, 216] width 89 height 16
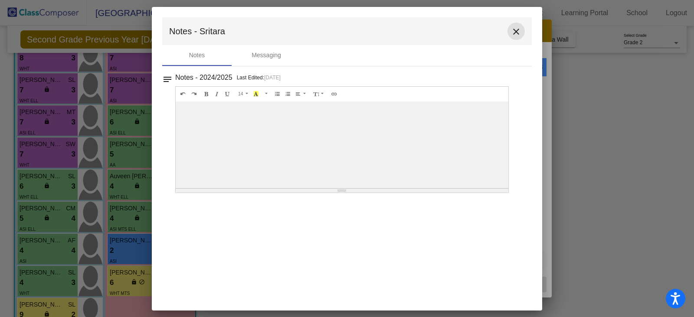
click at [510, 32] on button "close" at bounding box center [516, 31] width 17 height 17
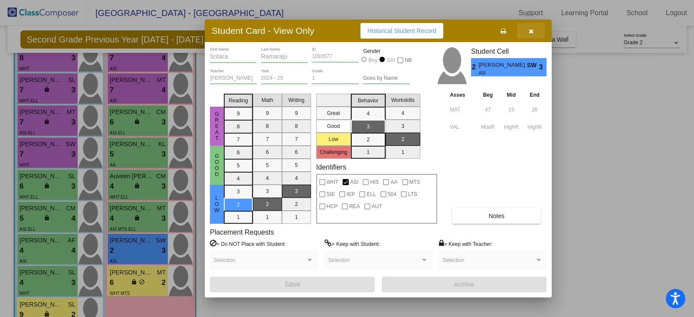
click at [529, 36] on button "button" at bounding box center [531, 31] width 28 height 16
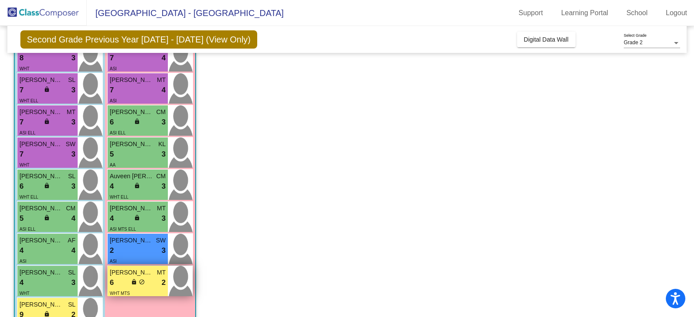
click at [145, 289] on div "WHT MTS" at bounding box center [138, 293] width 56 height 9
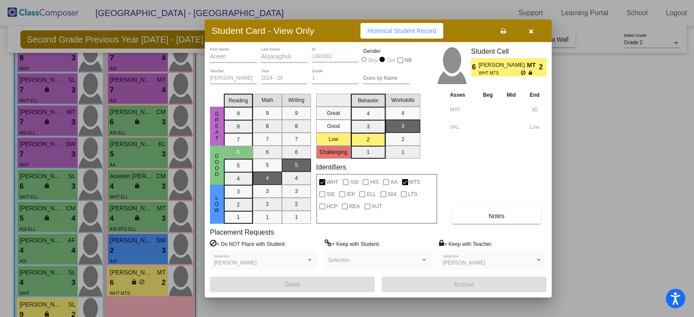
click at [516, 215] on button "Notes" at bounding box center [496, 216] width 89 height 16
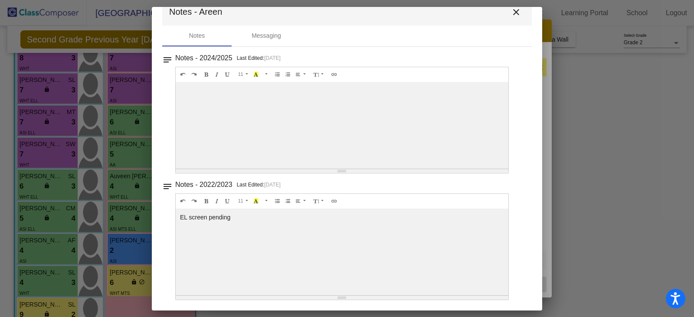
click at [518, 10] on button "close" at bounding box center [516, 11] width 17 height 17
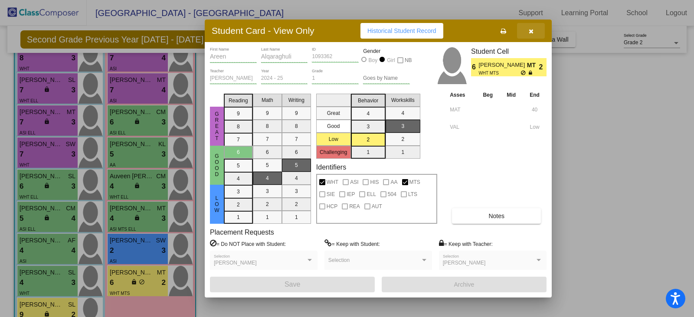
click at [534, 28] on button "button" at bounding box center [531, 31] width 28 height 16
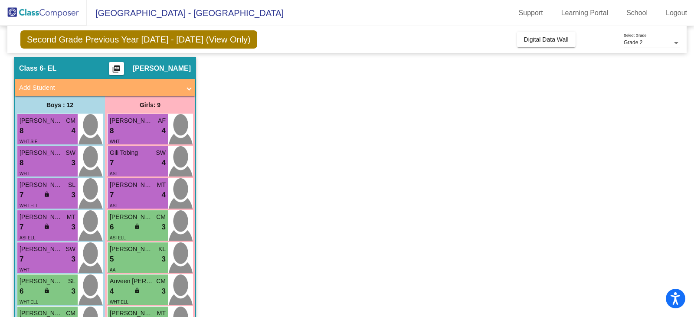
scroll to position [4, 0]
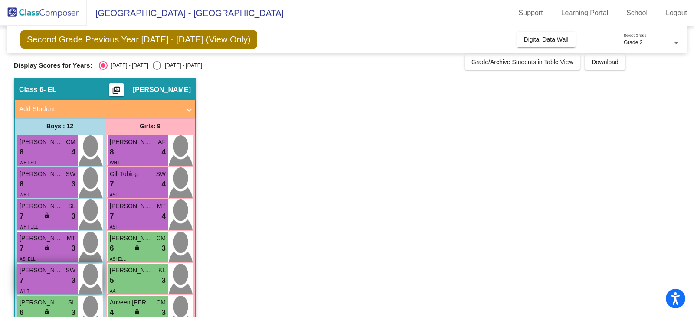
click at [46, 284] on div "7 lock do_not_disturb_alt 3" at bounding box center [48, 280] width 56 height 11
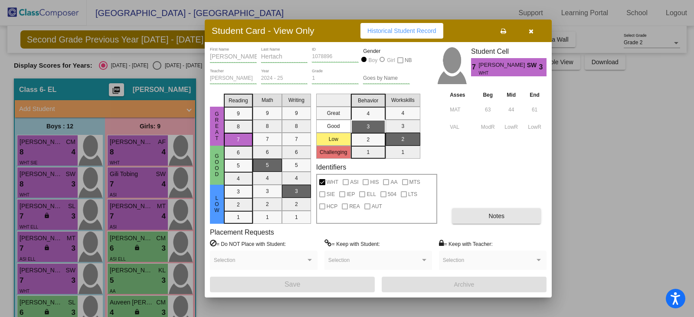
click at [492, 217] on span "Notes" at bounding box center [497, 216] width 16 height 7
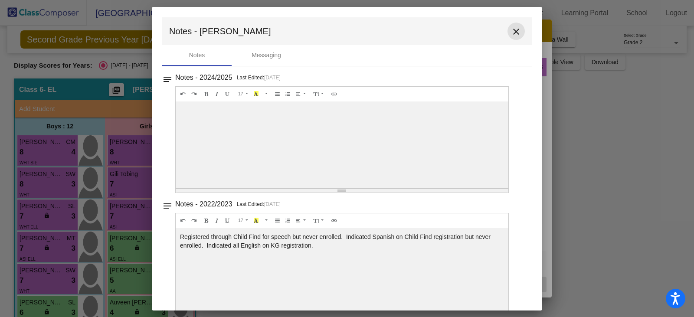
click at [511, 29] on mat-icon "close" at bounding box center [516, 31] width 10 height 10
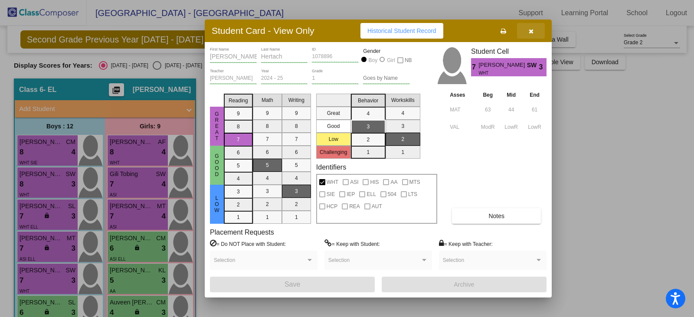
click at [532, 31] on icon "button" at bounding box center [531, 31] width 5 height 6
